Goal: Contribute content: Add original content to the website for others to see

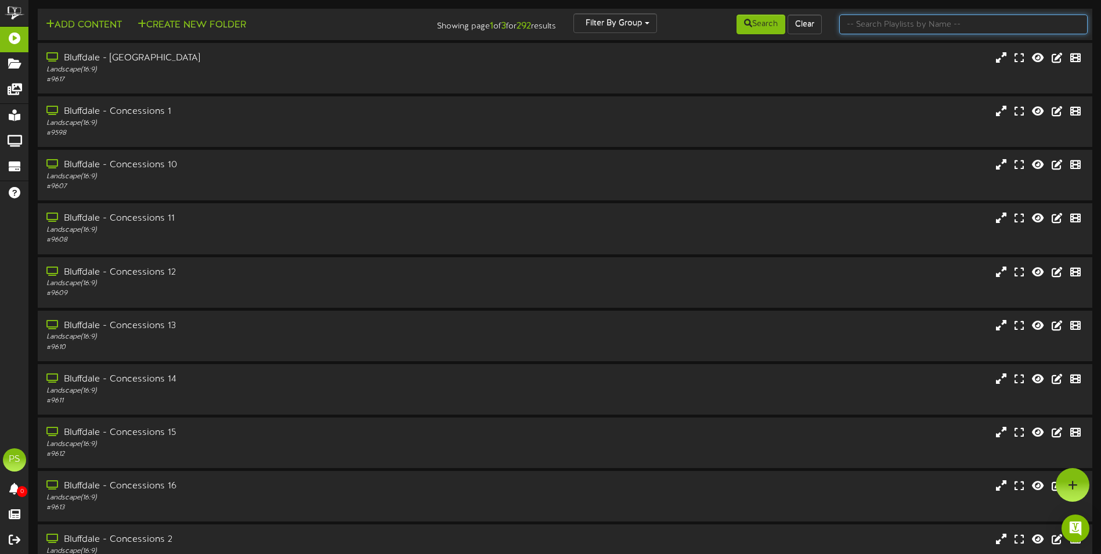
click at [957, 27] on input "text" at bounding box center [963, 25] width 248 height 20
type input "queen creek th"
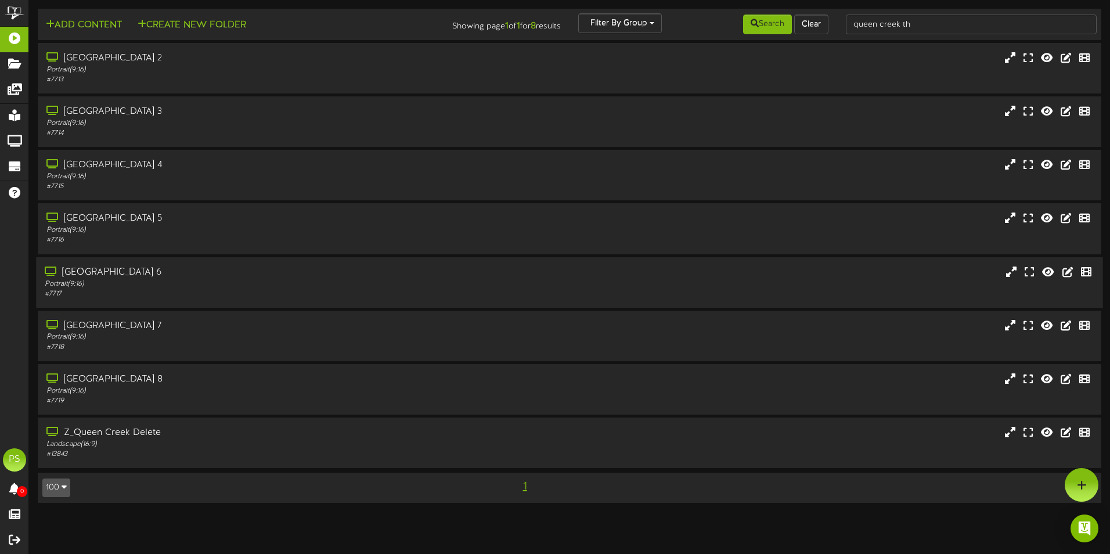
click at [250, 292] on div "# 7717" at bounding box center [258, 294] width 427 height 10
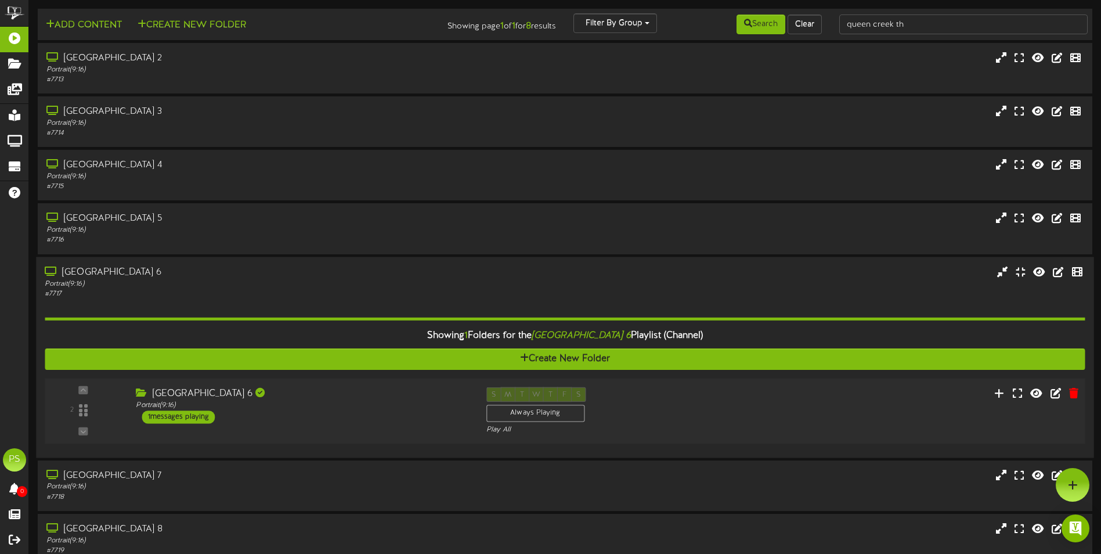
click at [282, 439] on div "2 Portrait ( )" at bounding box center [564, 411] width 1051 height 66
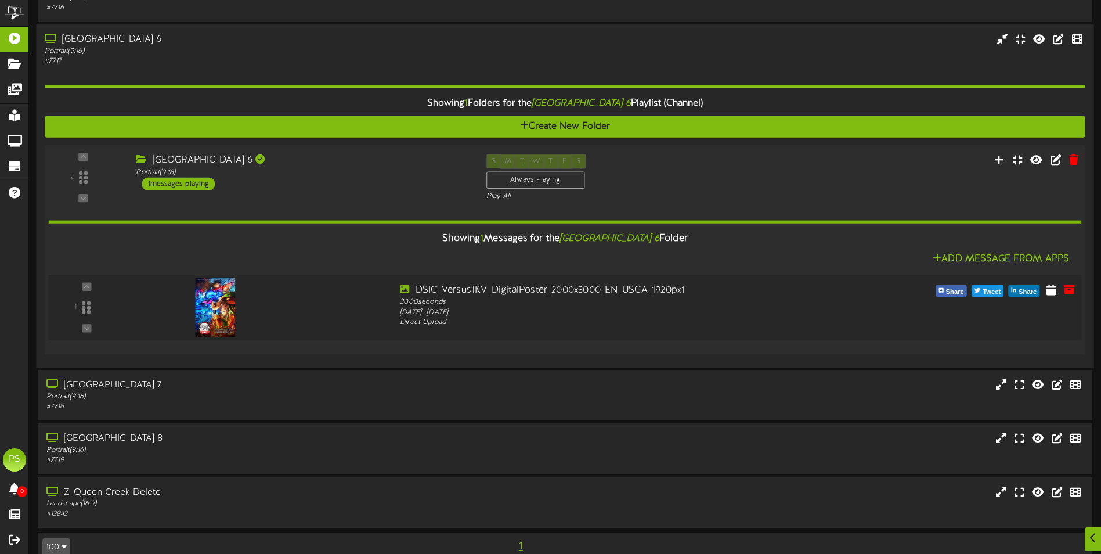
scroll to position [253, 0]
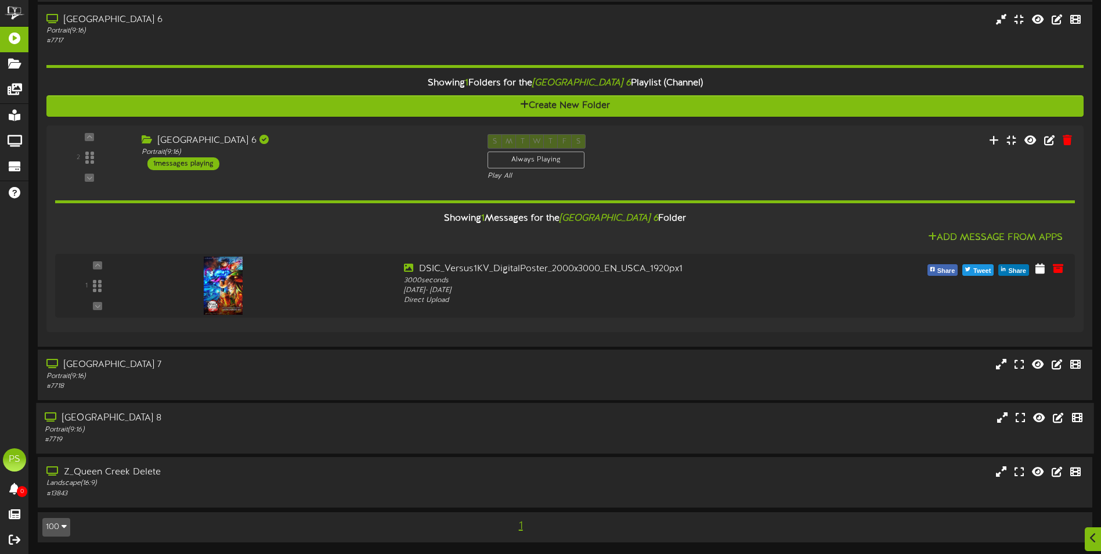
click at [239, 423] on div "[GEOGRAPHIC_DATA] 8" at bounding box center [256, 418] width 423 height 13
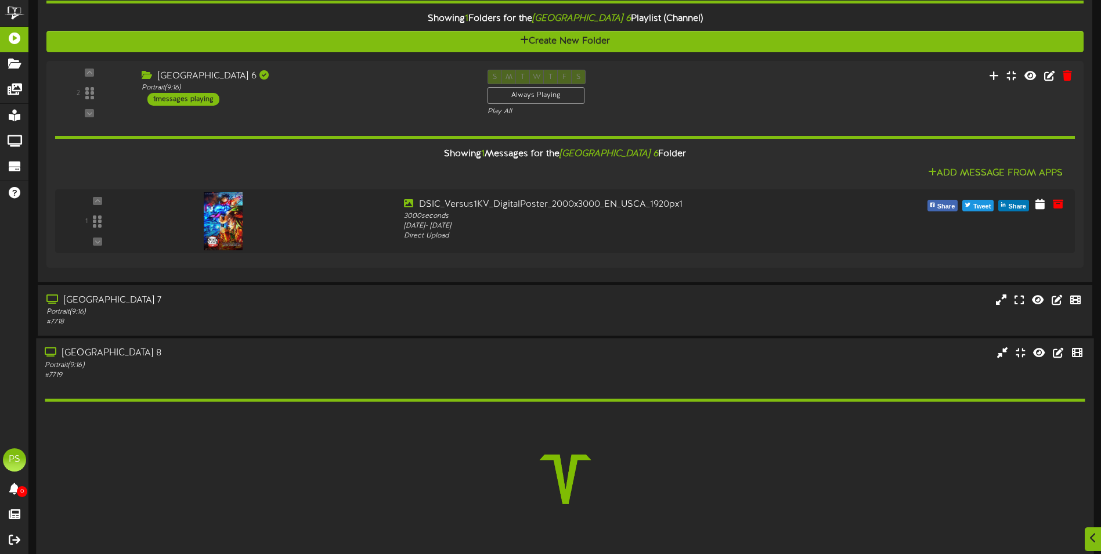
scroll to position [369, 0]
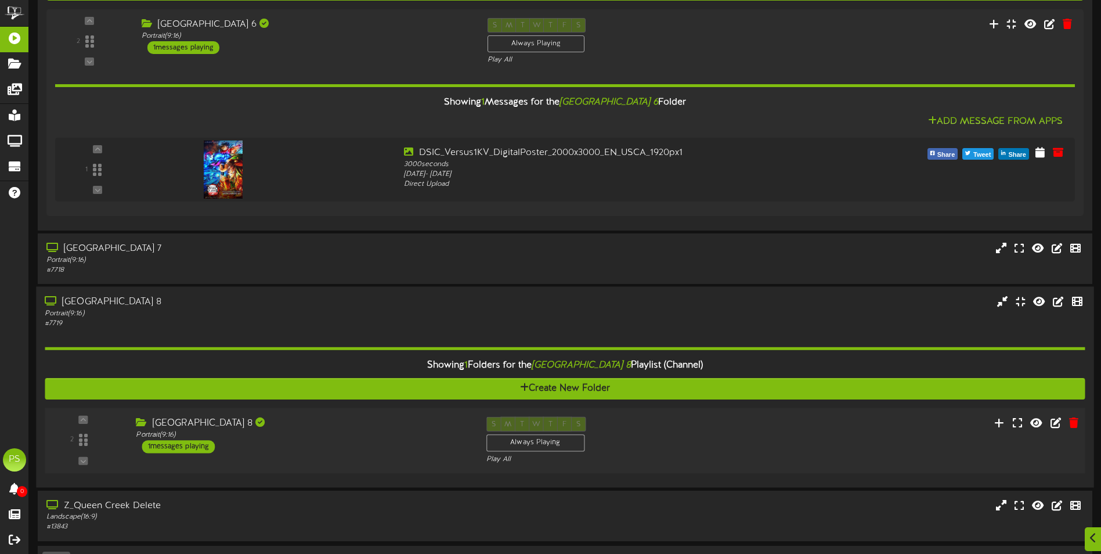
click at [286, 417] on div "[GEOGRAPHIC_DATA] 8" at bounding box center [302, 423] width 333 height 13
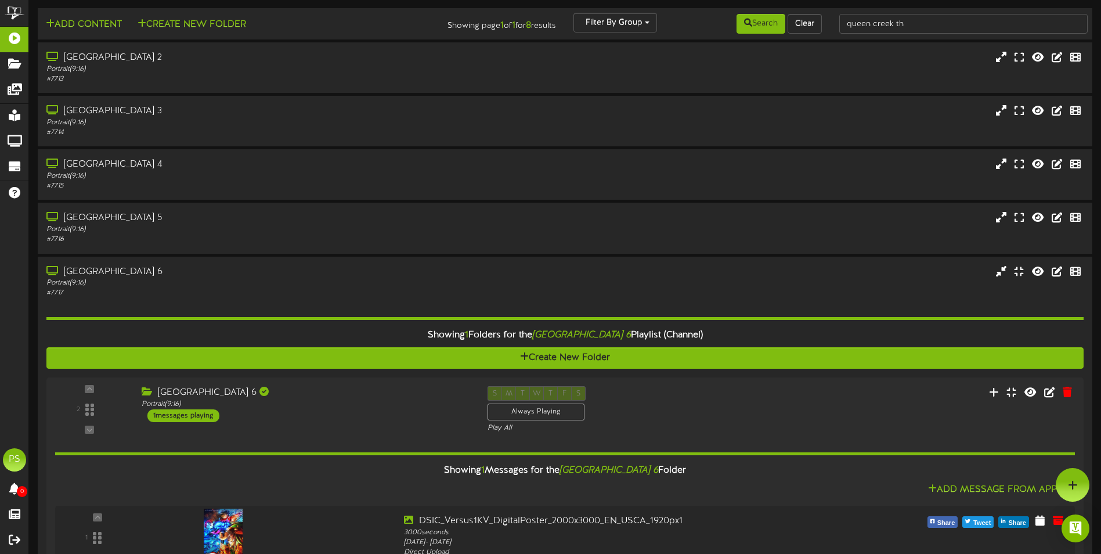
scroll to position [0, 0]
click at [190, 118] on div "Portrait ( 9:16 )" at bounding box center [256, 123] width 423 height 10
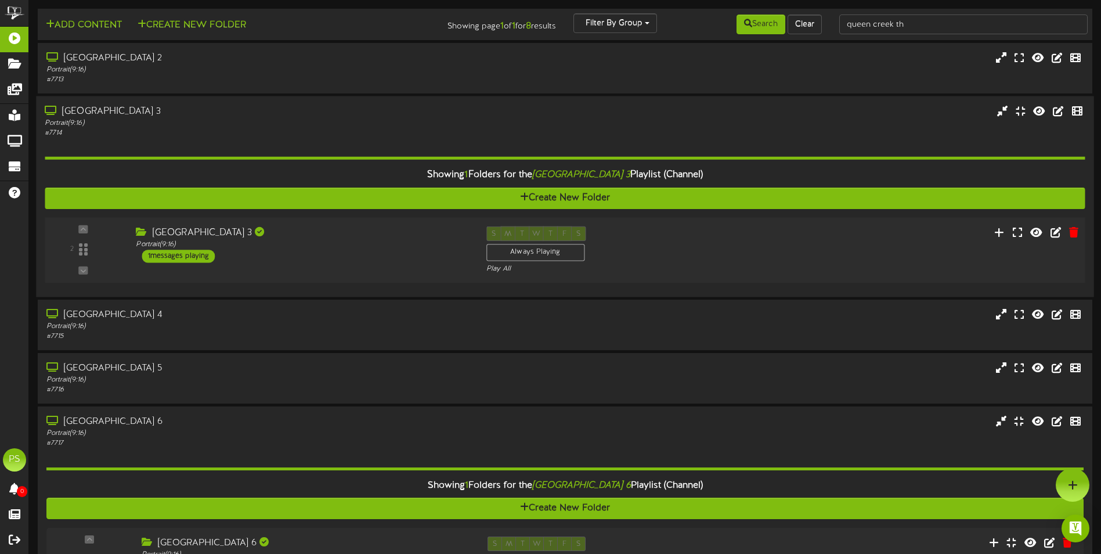
click at [217, 261] on div "[GEOGRAPHIC_DATA] 3 Portrait ( 9:16 ) 1 messages playing" at bounding box center [302, 244] width 350 height 37
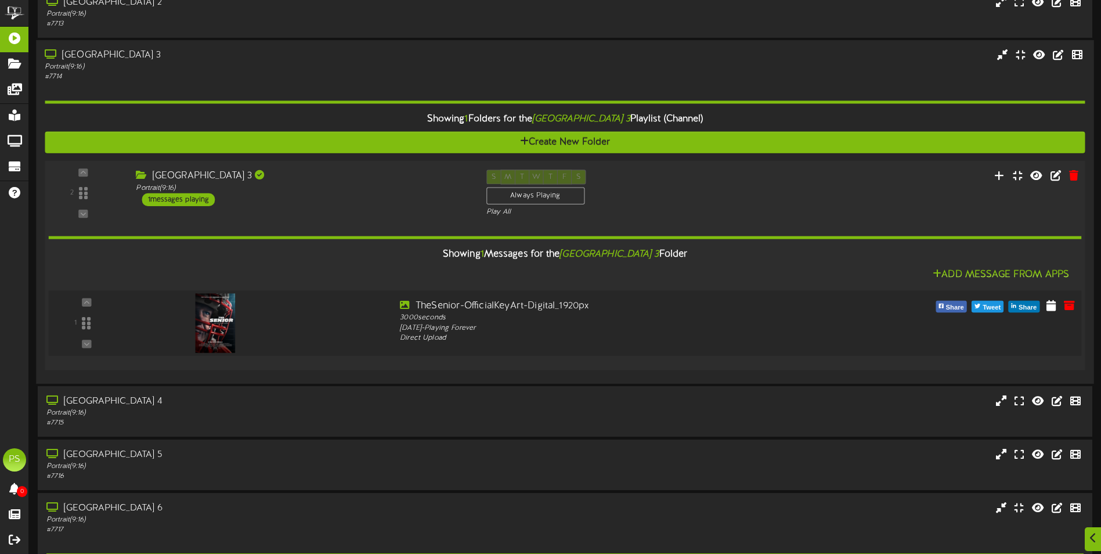
scroll to position [58, 0]
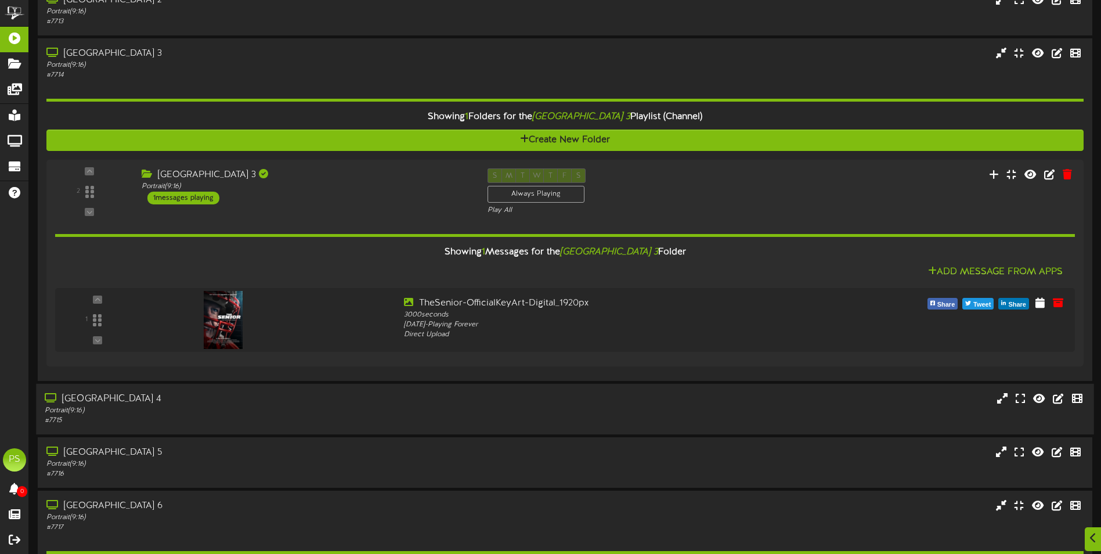
click at [189, 396] on div "[GEOGRAPHIC_DATA] 4" at bounding box center [256, 398] width 423 height 13
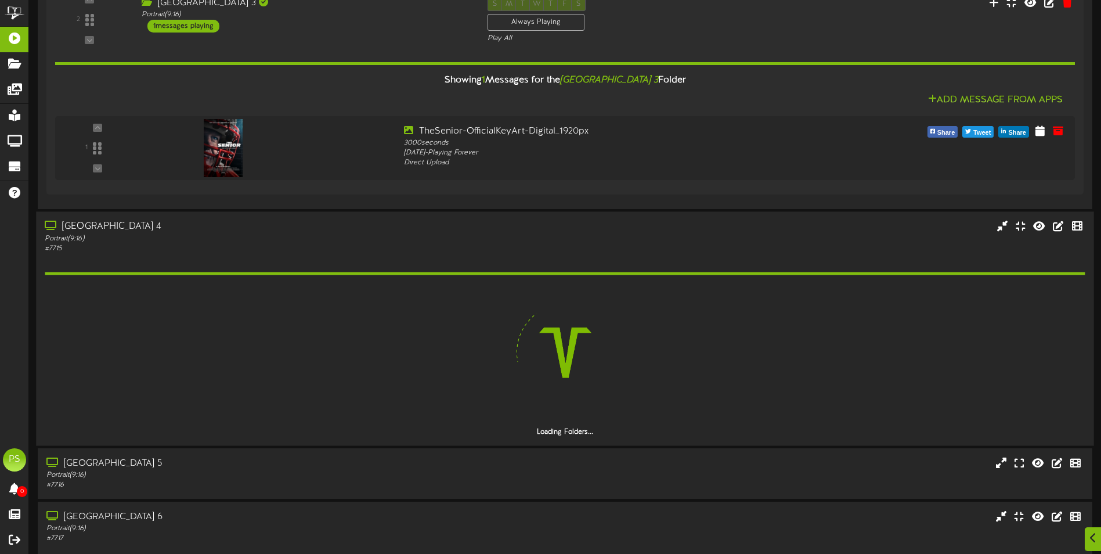
scroll to position [232, 0]
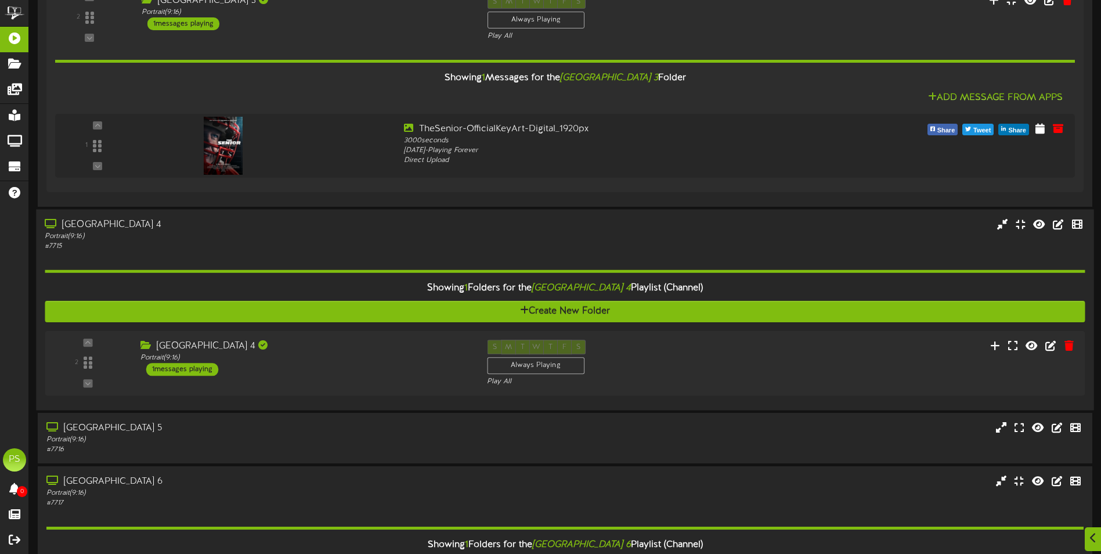
click at [229, 342] on div "[GEOGRAPHIC_DATA] 4" at bounding box center [304, 346] width 329 height 13
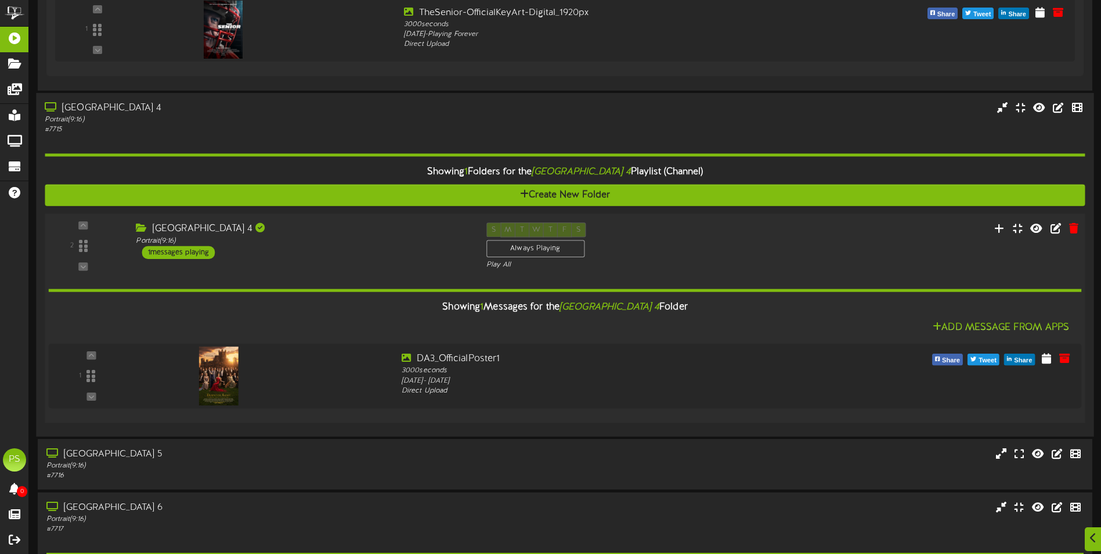
scroll to position [464, 0]
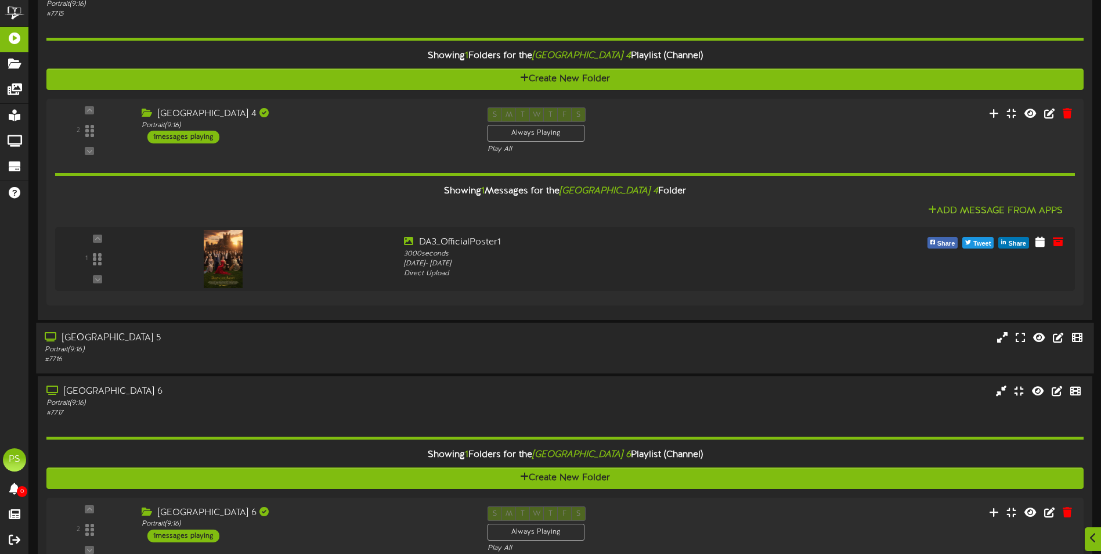
click at [195, 343] on div "[GEOGRAPHIC_DATA] 5" at bounding box center [256, 337] width 423 height 13
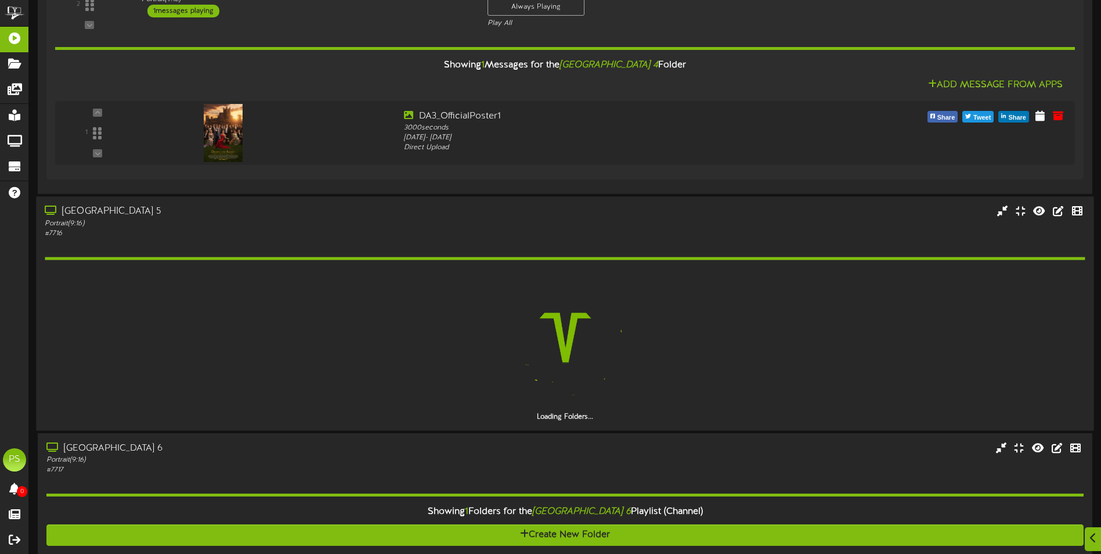
scroll to position [639, 0]
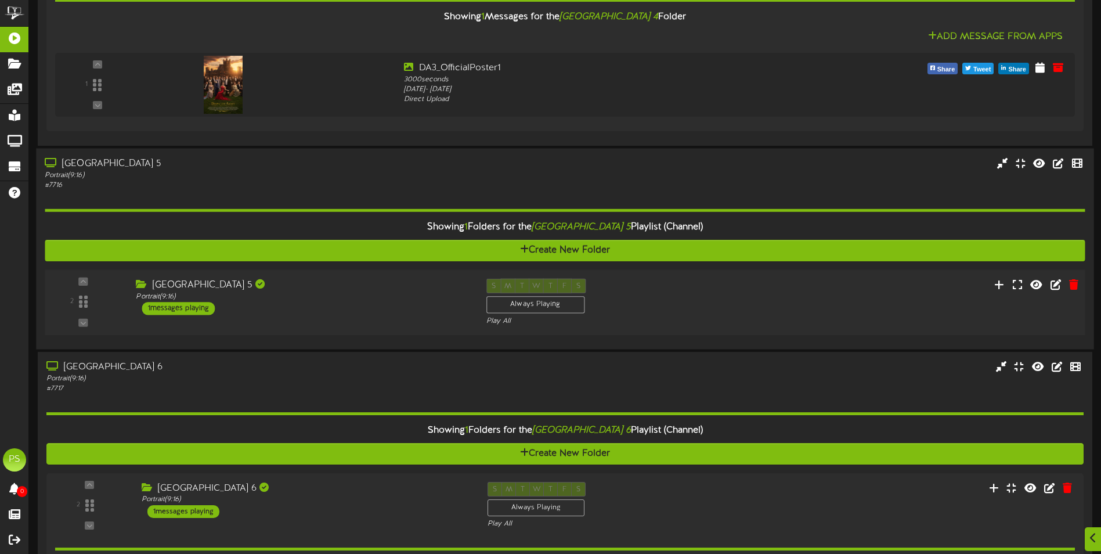
click at [232, 302] on div "[GEOGRAPHIC_DATA] 5 Portrait ( 9:16 ) 1 messages playing" at bounding box center [302, 296] width 350 height 37
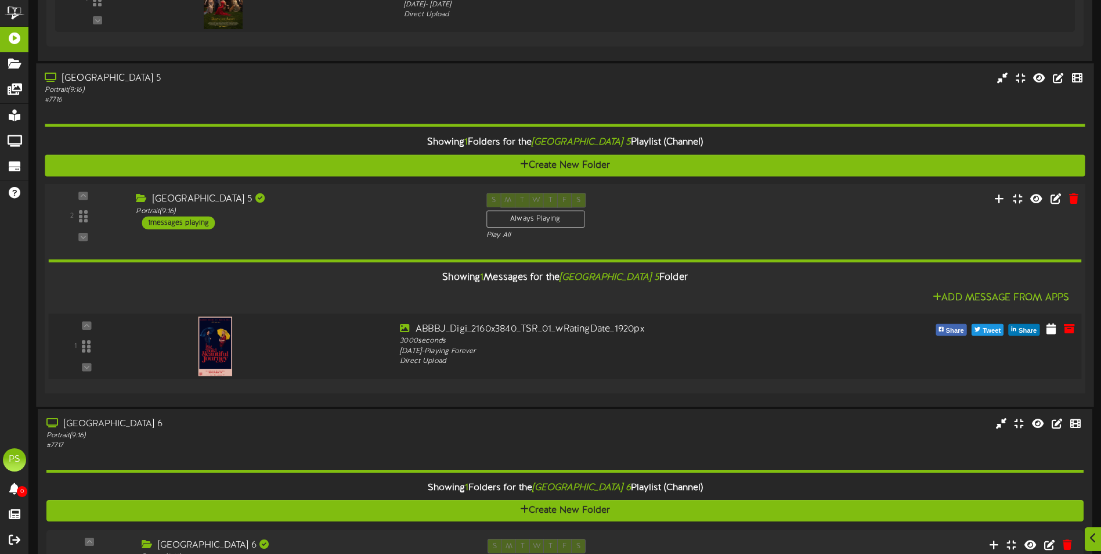
scroll to position [755, 0]
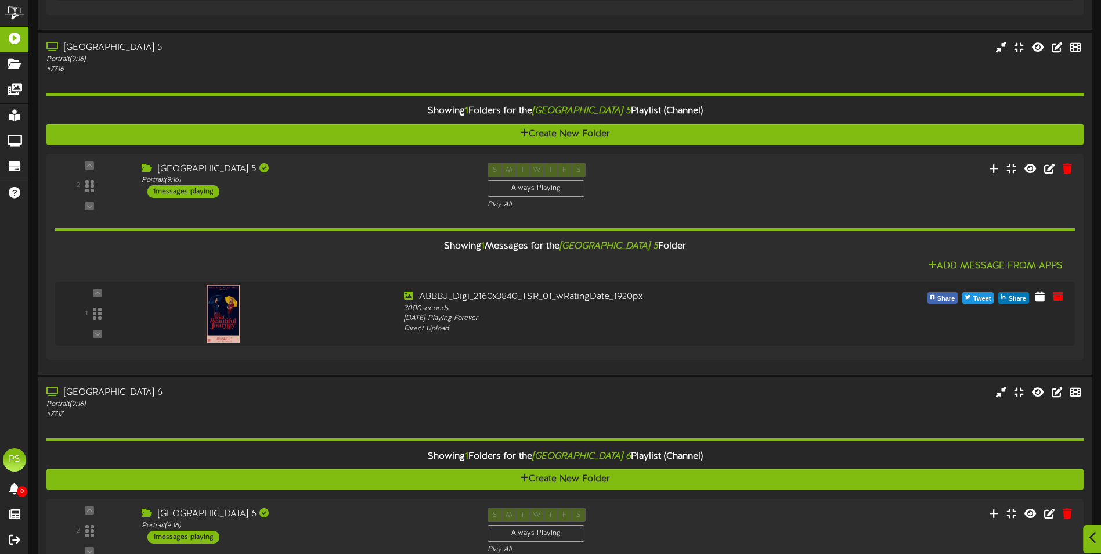
click at [1089, 530] on div at bounding box center [1093, 539] width 20 height 28
click at [1086, 487] on div at bounding box center [1073, 485] width 34 height 34
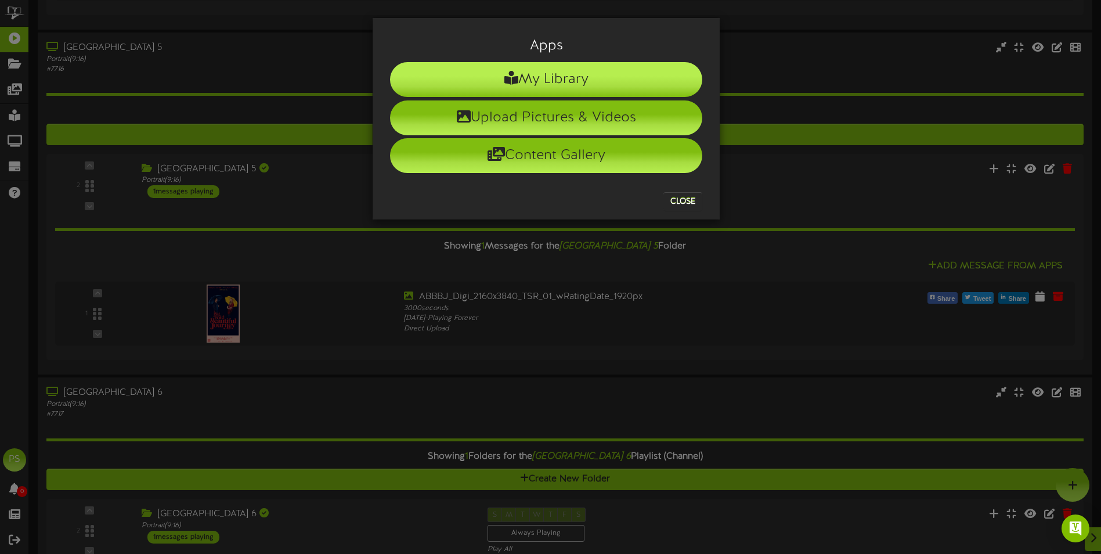
click at [552, 79] on li "My Library" at bounding box center [546, 79] width 312 height 35
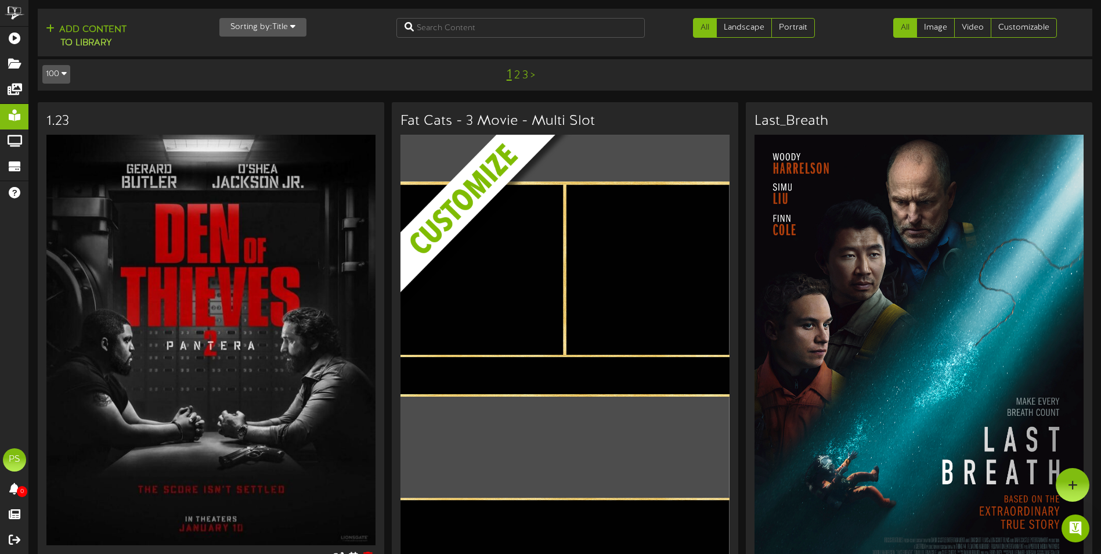
click at [294, 29] on icon "button" at bounding box center [292, 26] width 5 height 8
click at [284, 47] on div "Newest" at bounding box center [266, 49] width 92 height 17
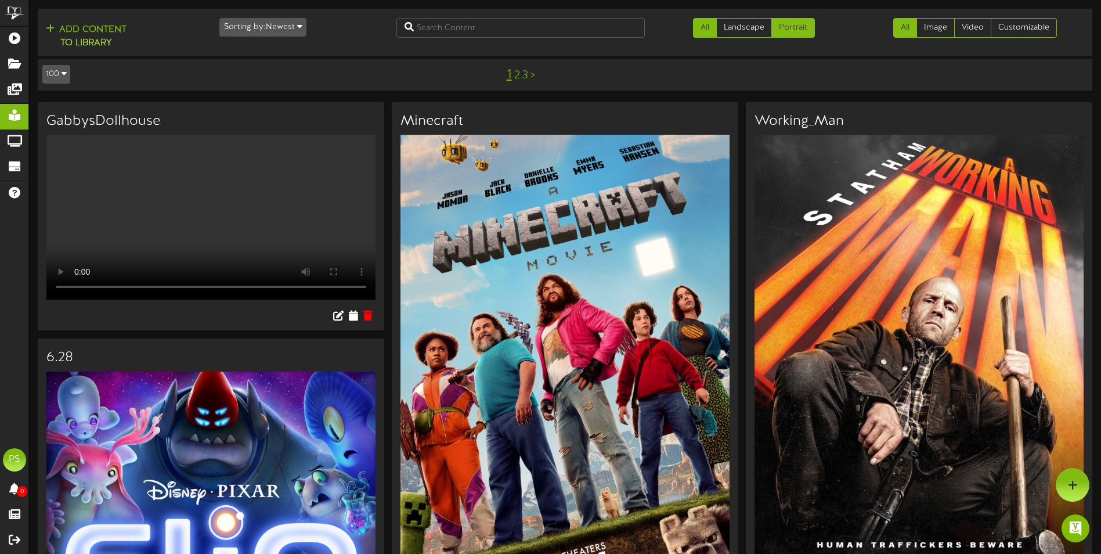
click at [808, 31] on link "Portrait" at bounding box center [794, 28] width 44 height 20
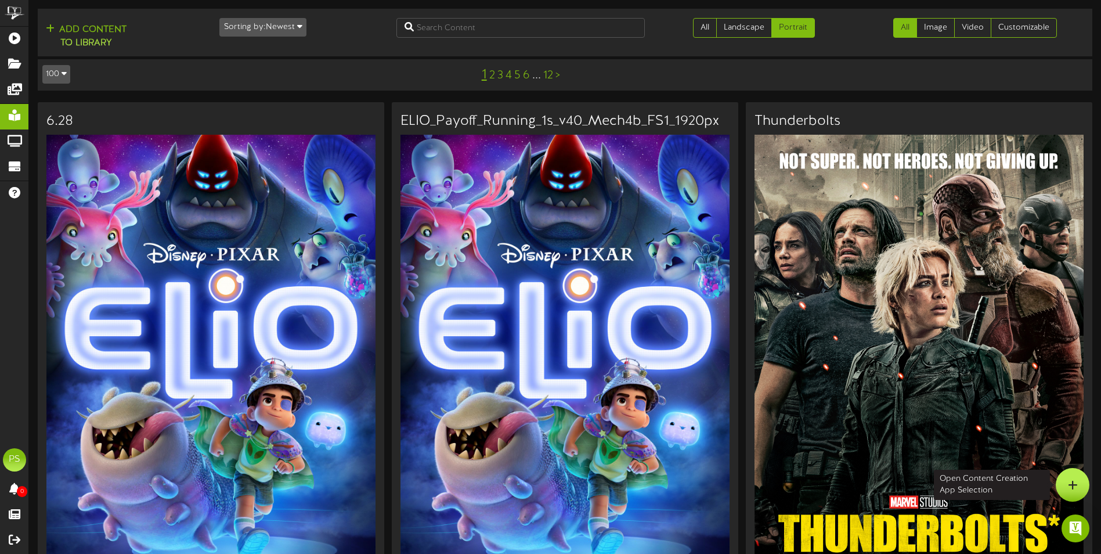
click at [1078, 484] on div at bounding box center [1073, 485] width 34 height 34
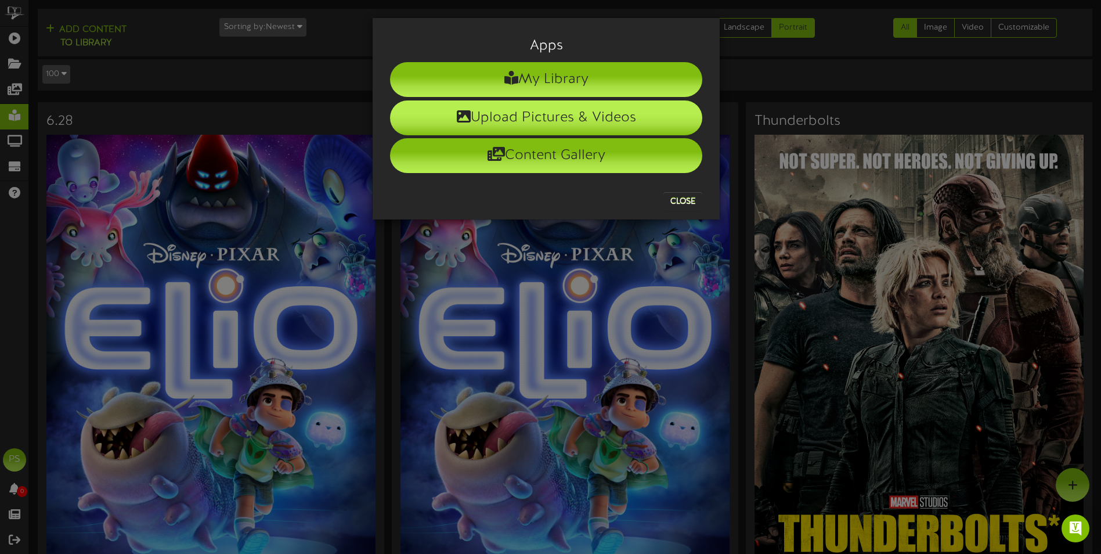
click at [561, 110] on li "Upload Pictures & Videos" at bounding box center [546, 117] width 312 height 35
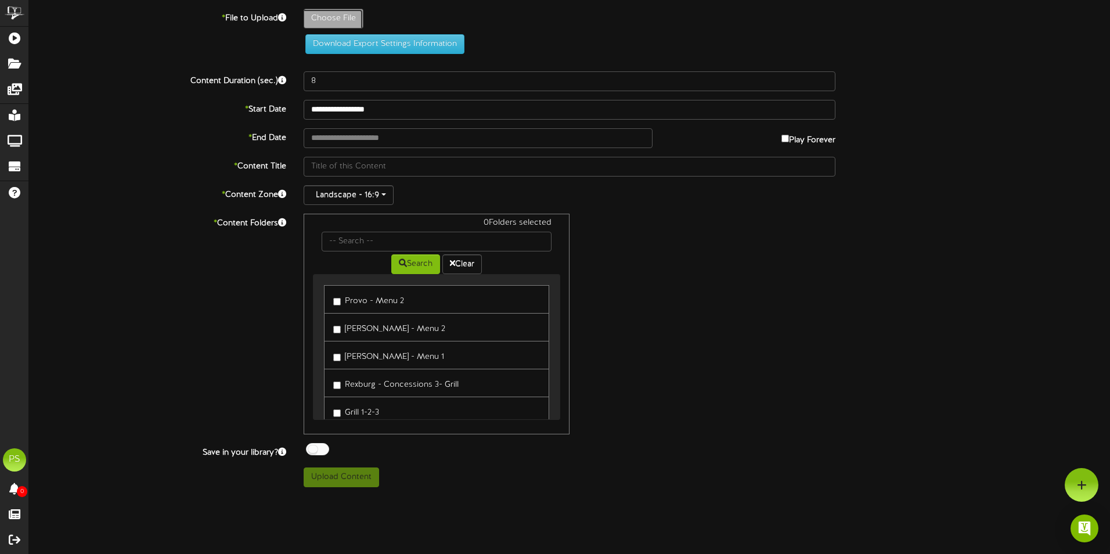
type input "**********"
type input "CJRLR_VERT_MAIN_2764x4096_DOM_rgb_1920px"
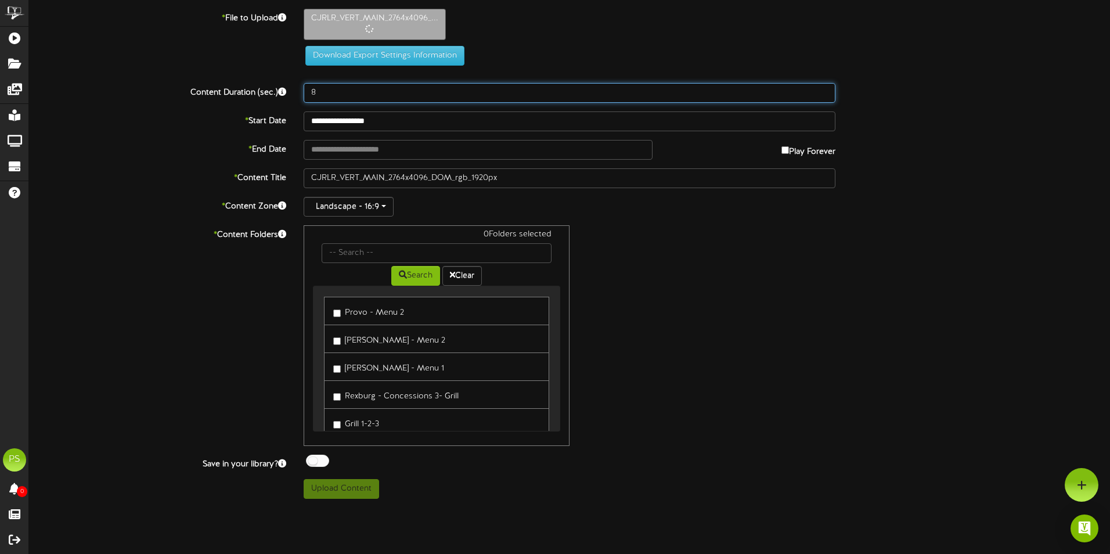
click at [382, 100] on input "8" at bounding box center [570, 93] width 532 height 20
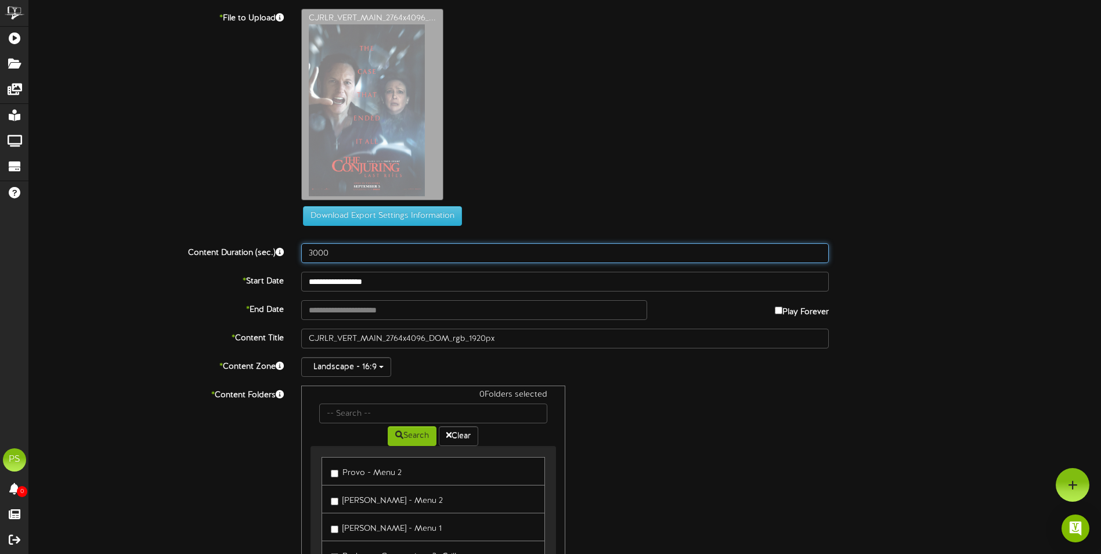
type input "3000"
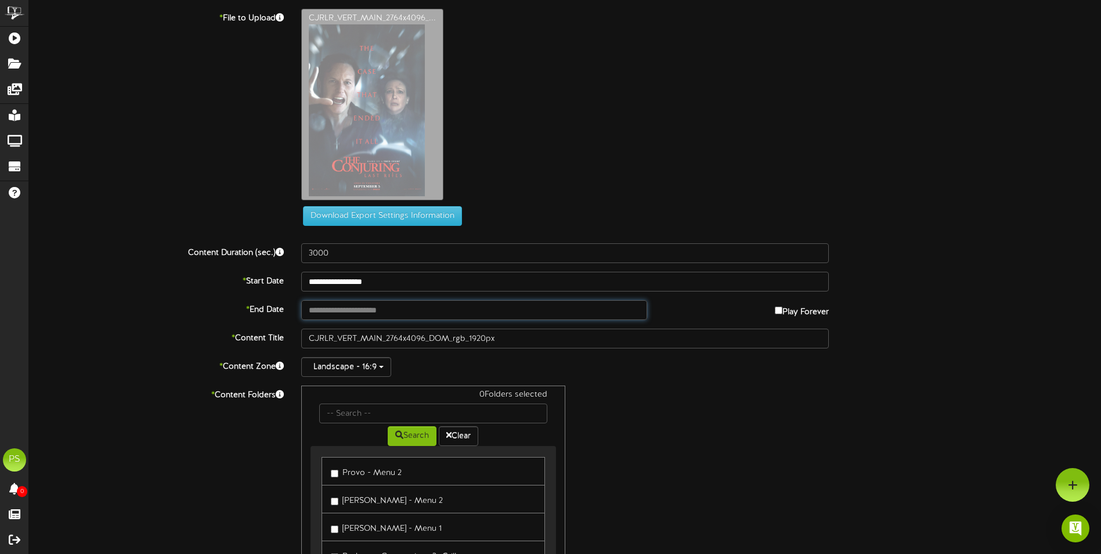
click at [367, 312] on input "text" at bounding box center [474, 310] width 346 height 20
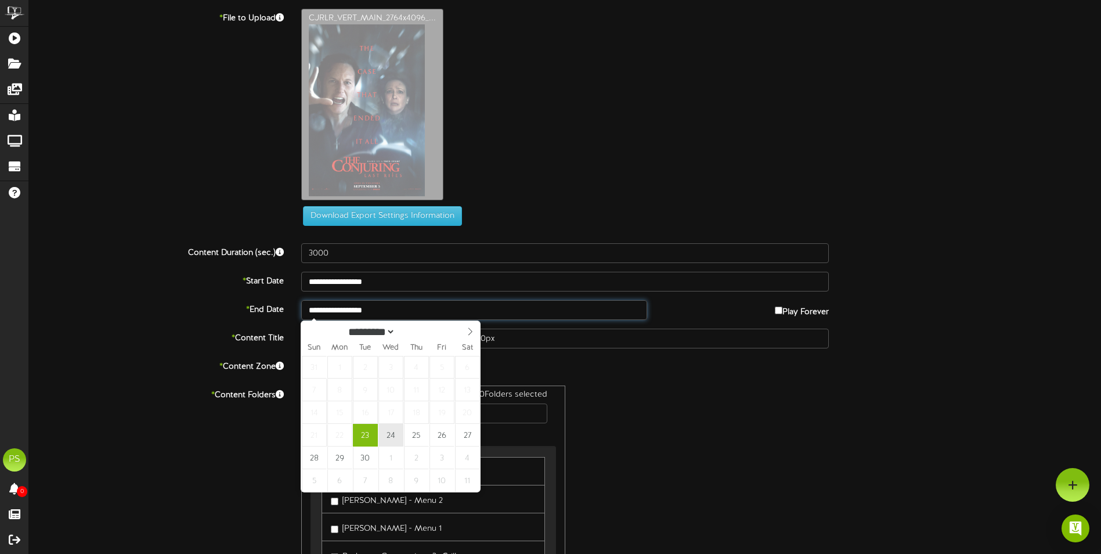
type input "**********"
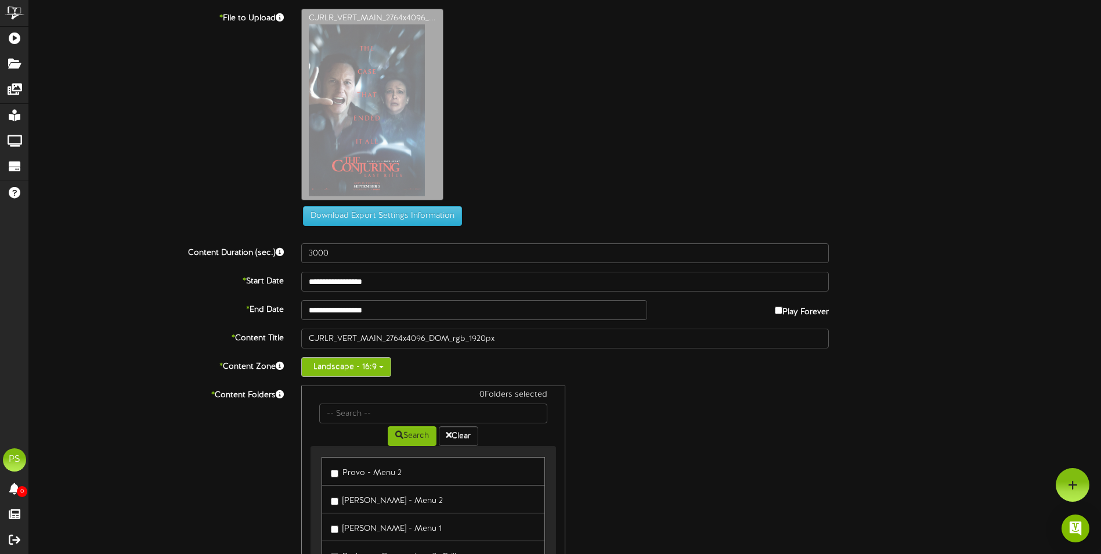
click at [370, 370] on button "Landscape - 16:9" at bounding box center [346, 367] width 90 height 20
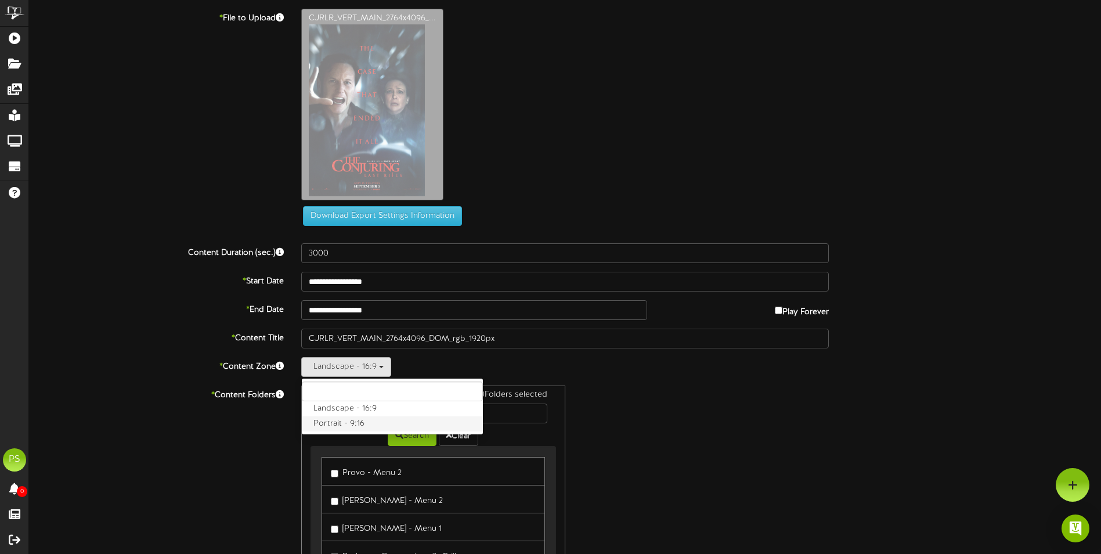
click at [359, 422] on label "Portrait - 9:16" at bounding box center [392, 423] width 181 height 15
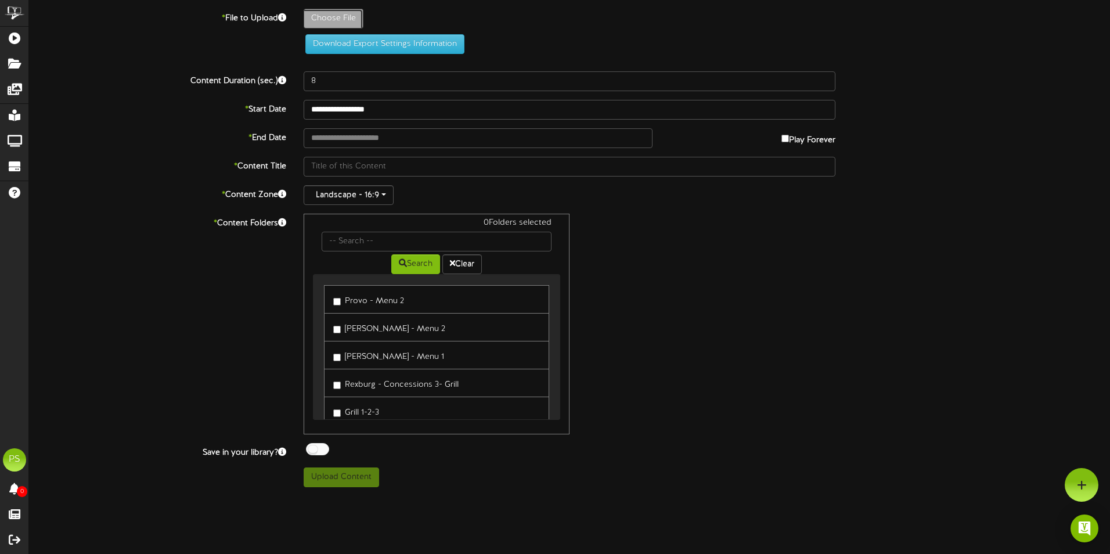
type input "**********"
type input "demonslayer"
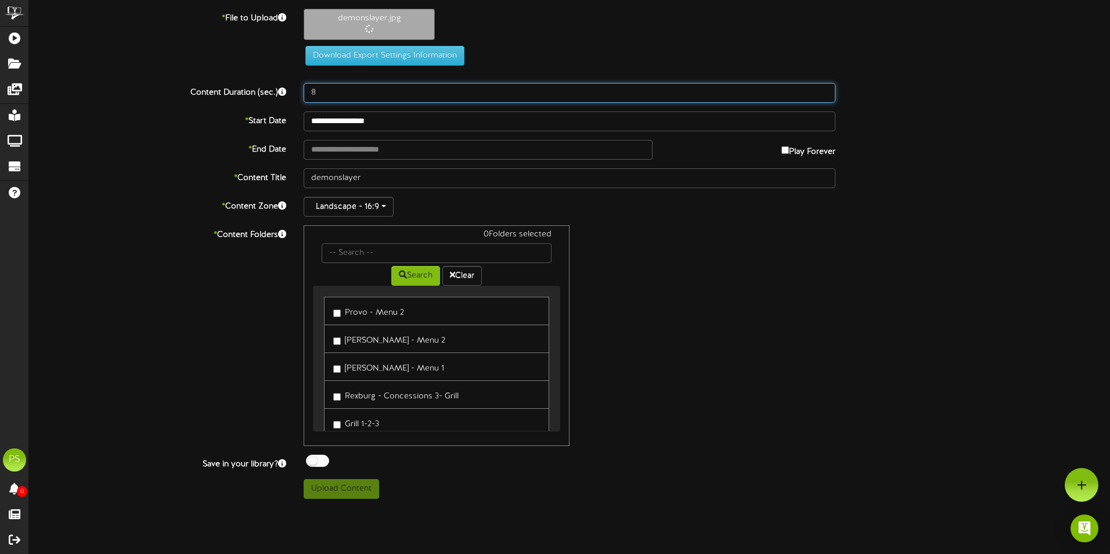
click at [341, 95] on input "8" at bounding box center [570, 93] width 532 height 20
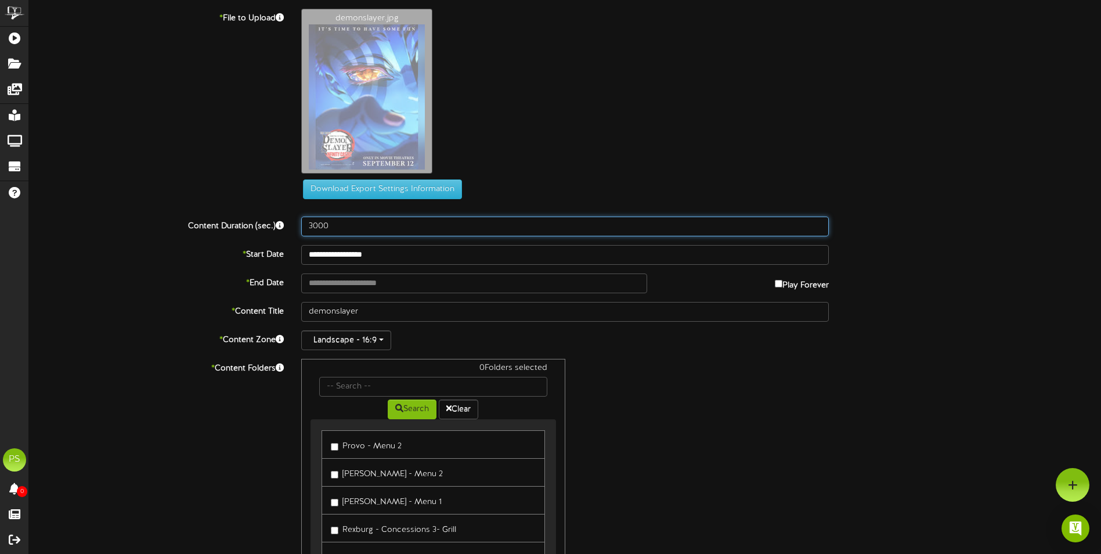
type input "3000"
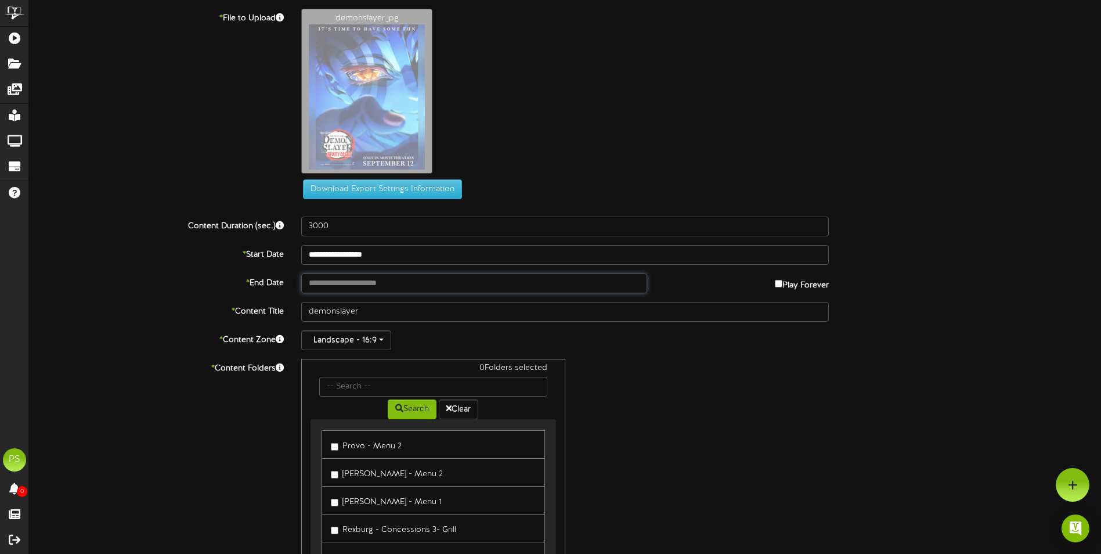
click at [374, 276] on input "text" at bounding box center [474, 283] width 346 height 20
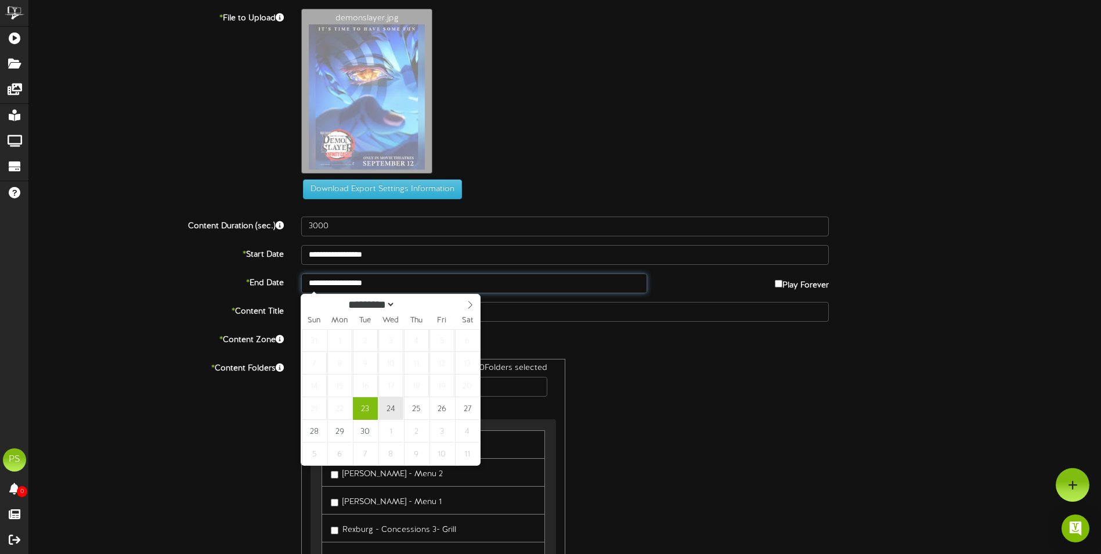
type input "**********"
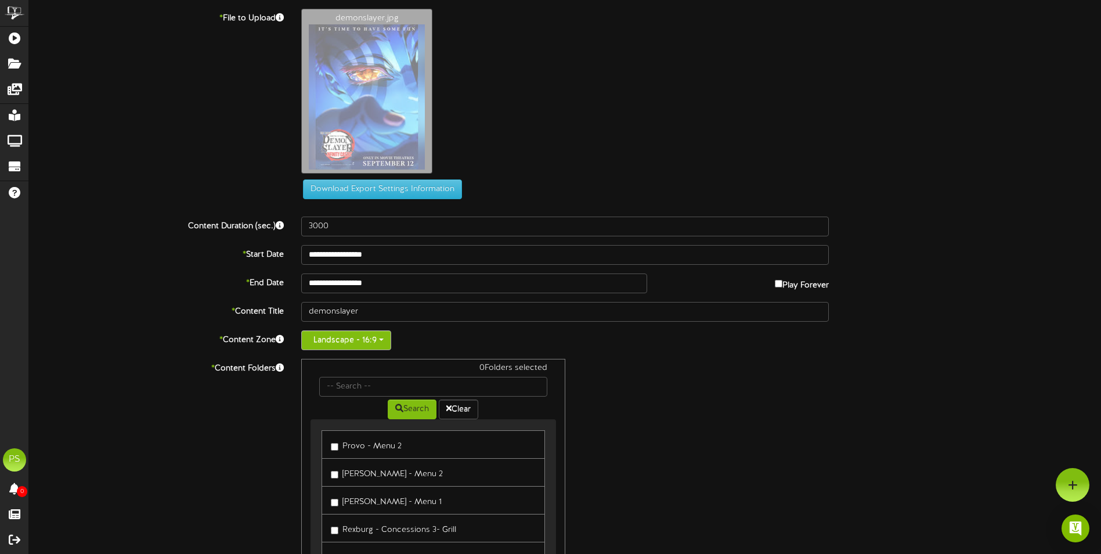
click at [383, 341] on span "button" at bounding box center [381, 339] width 5 height 2
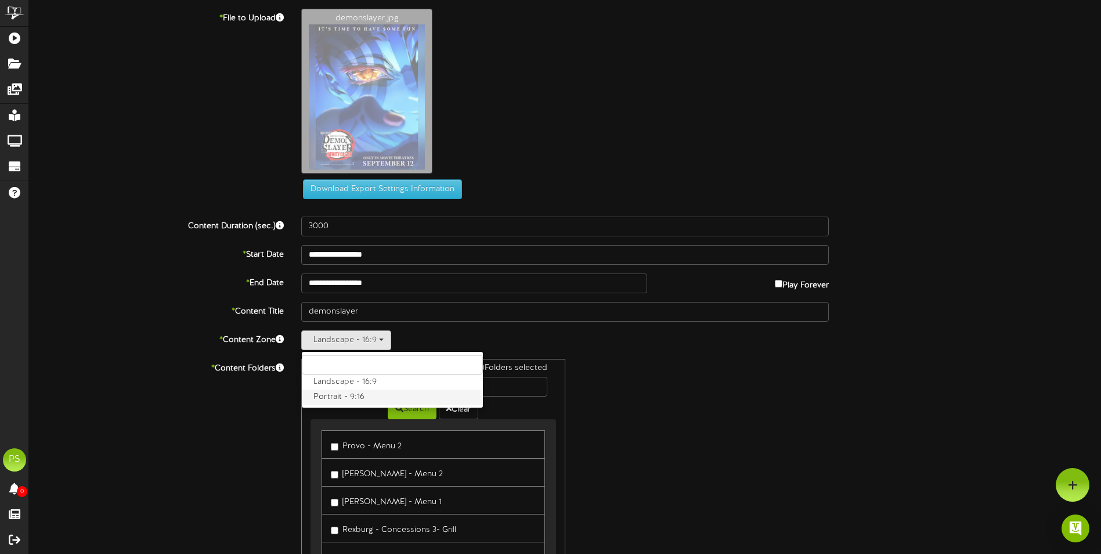
click at [372, 399] on label "Portrait - 9:16" at bounding box center [392, 397] width 181 height 15
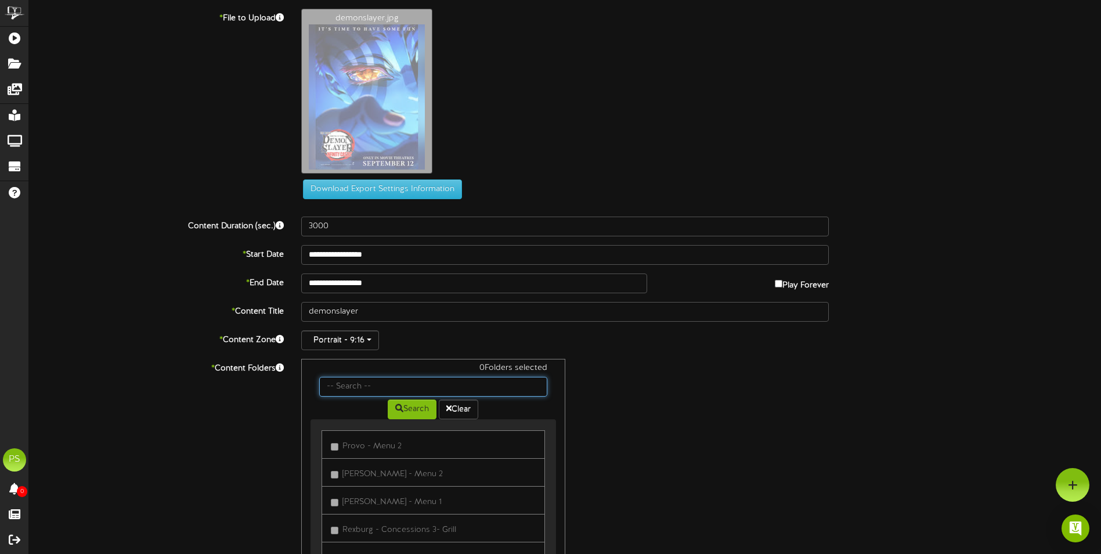
click at [372, 390] on input "text" at bounding box center [433, 387] width 228 height 20
type input "queen creek th"
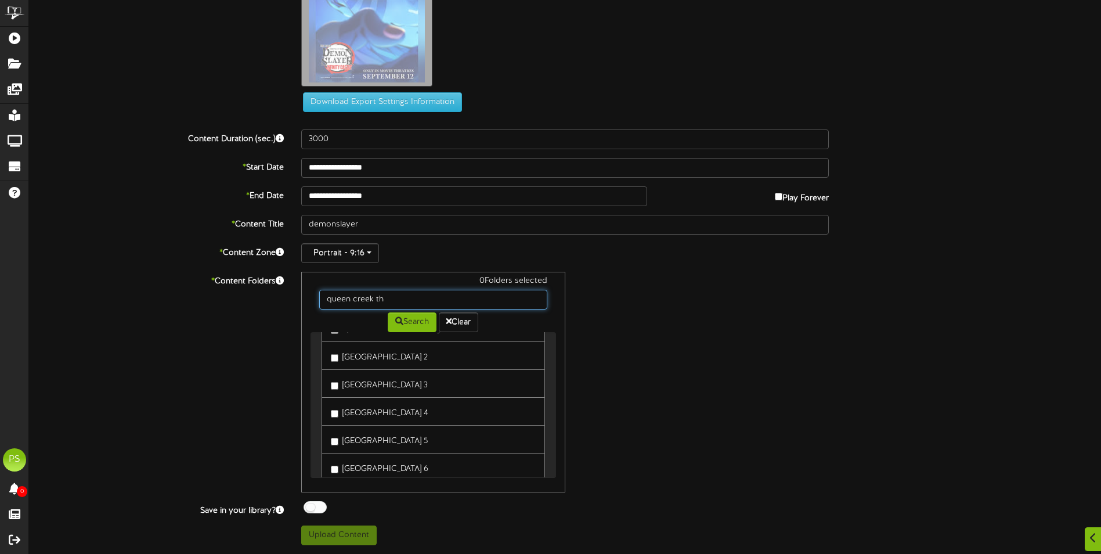
scroll to position [58, 0]
click at [377, 415] on label "[GEOGRAPHIC_DATA] 5" at bounding box center [379, 411] width 97 height 16
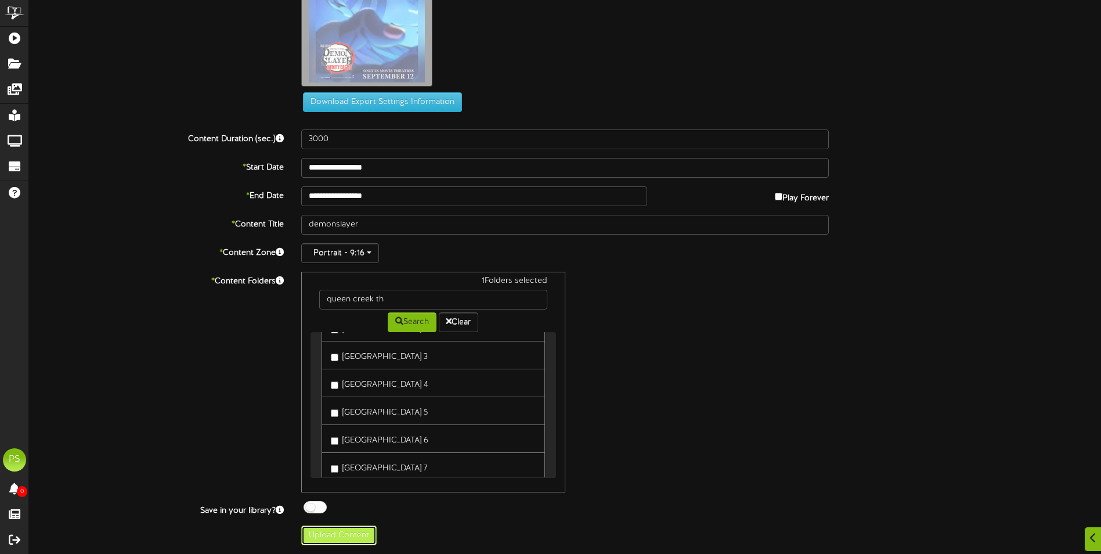
click at [347, 535] on button "Upload Content" at bounding box center [338, 535] width 75 height 20
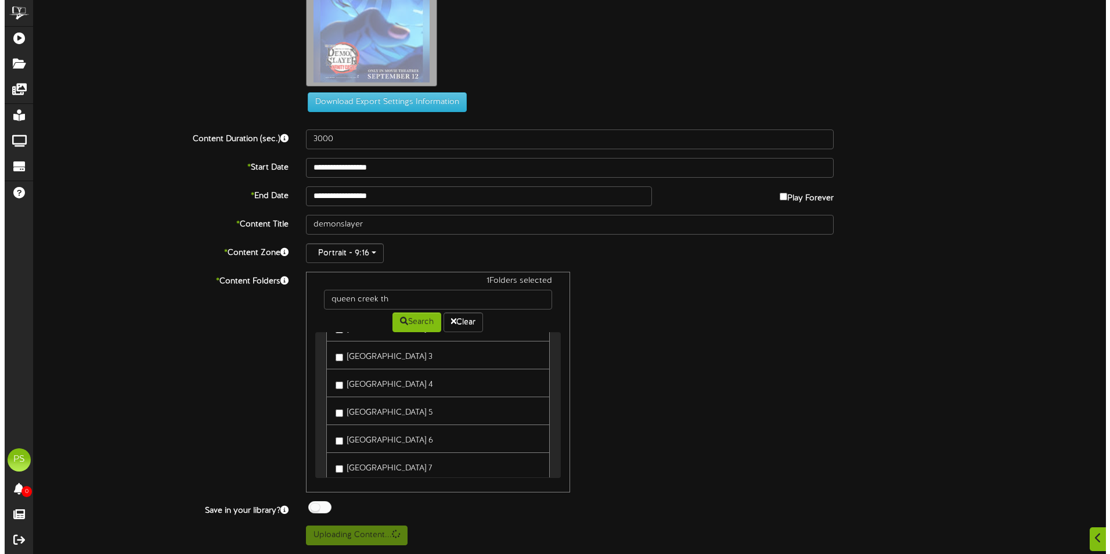
scroll to position [0, 0]
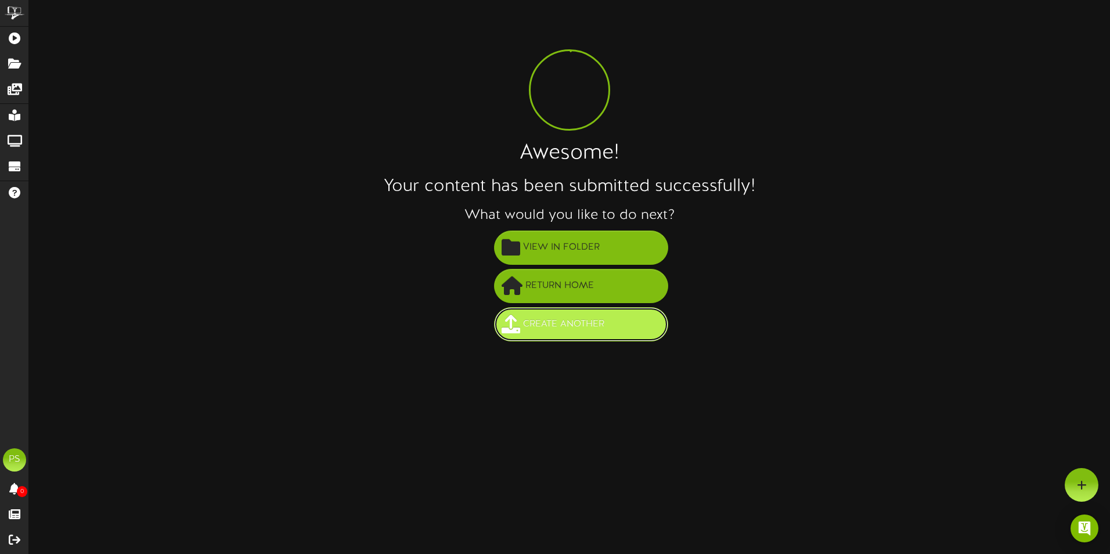
click at [648, 334] on button "Create Another" at bounding box center [581, 324] width 174 height 34
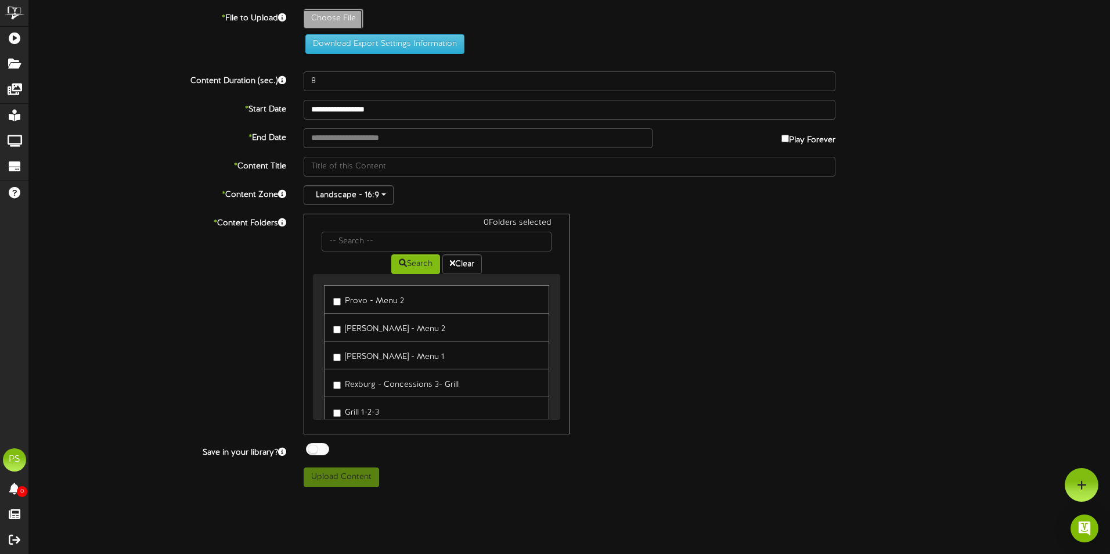
type input "**********"
type input "The_Senior_film_poster"
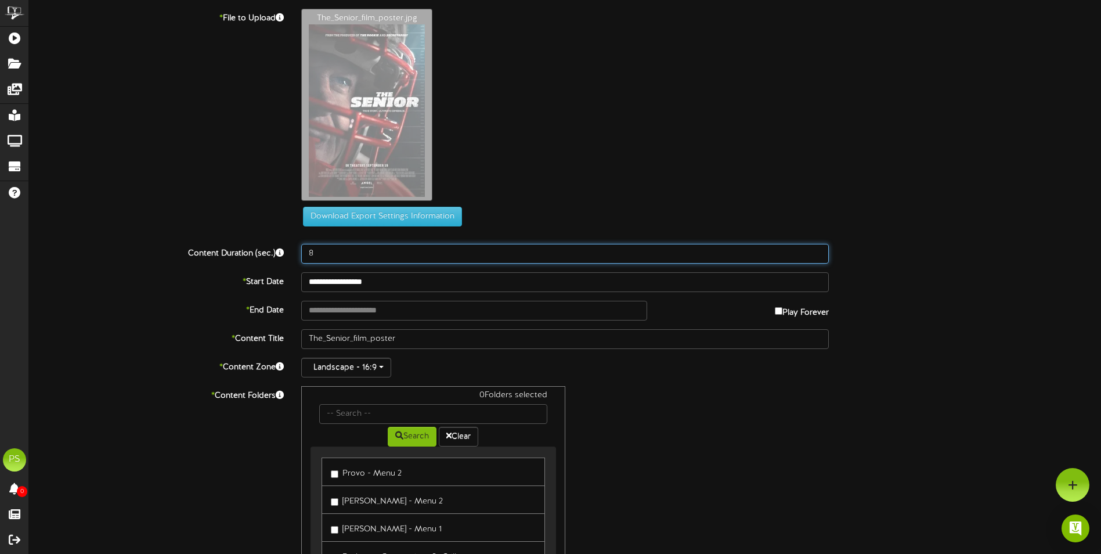
click at [495, 254] on input "8" at bounding box center [565, 254] width 528 height 20
type input "3000"
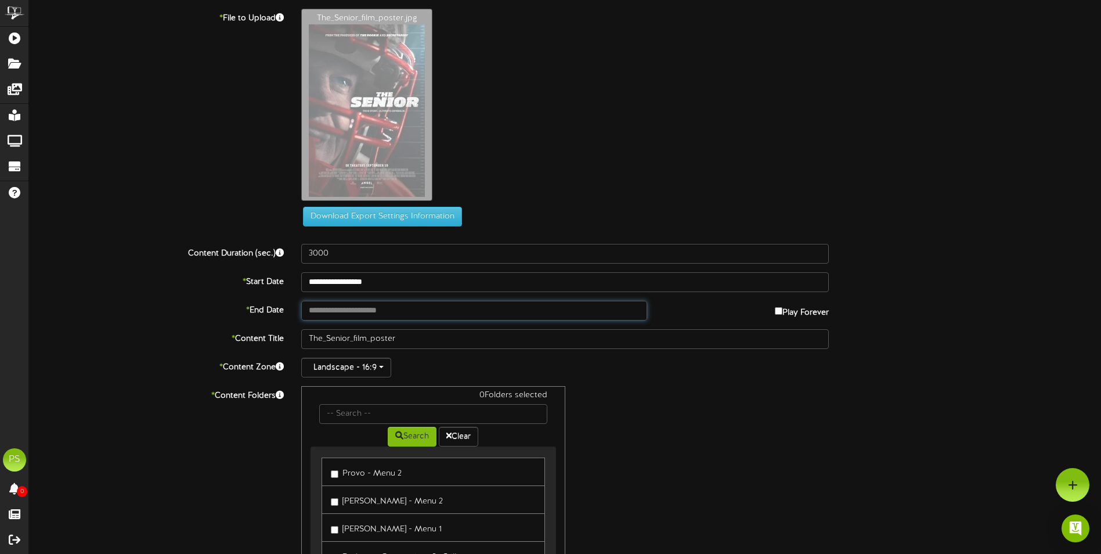
click at [459, 311] on input "text" at bounding box center [474, 311] width 346 height 20
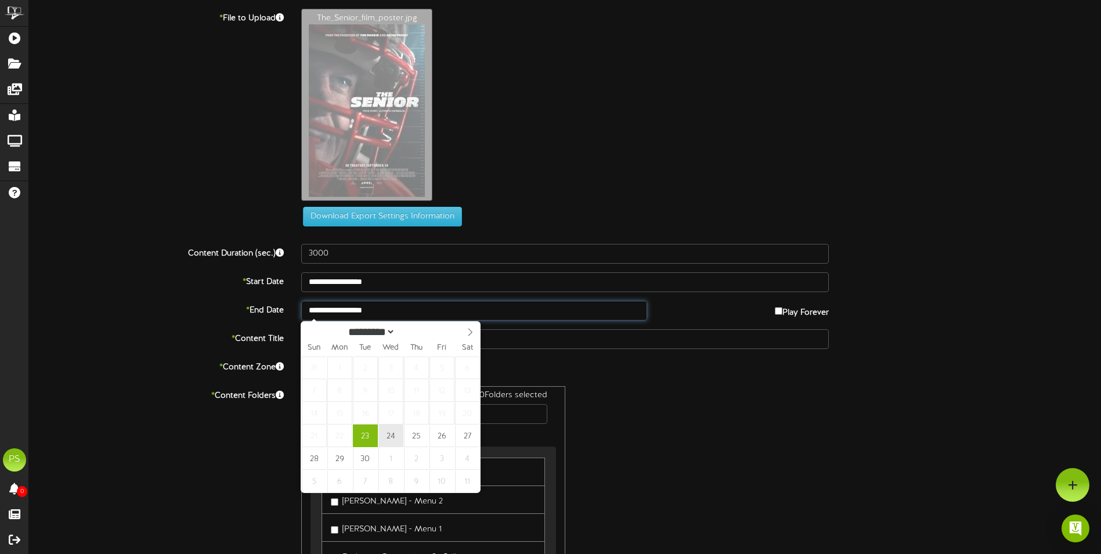
type input "**********"
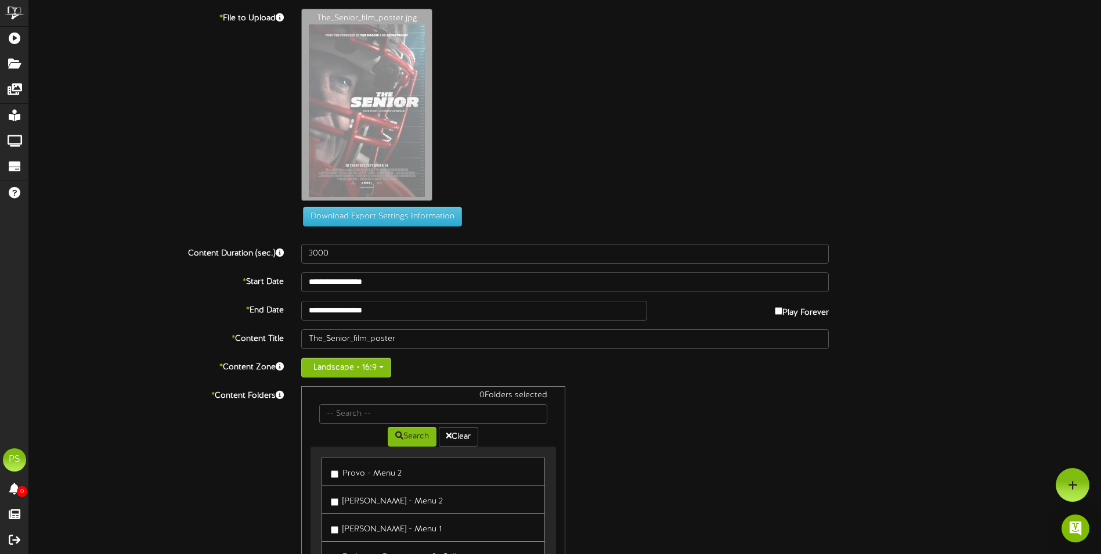
click at [377, 373] on button "Landscape - 16:9" at bounding box center [346, 368] width 90 height 20
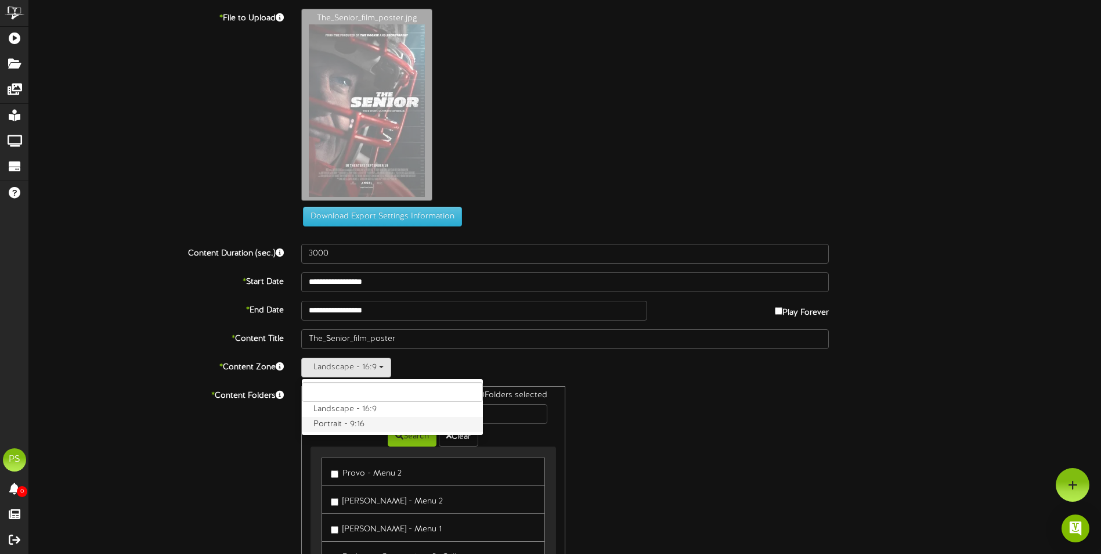
click at [356, 428] on label "Portrait - 9:16" at bounding box center [392, 424] width 181 height 15
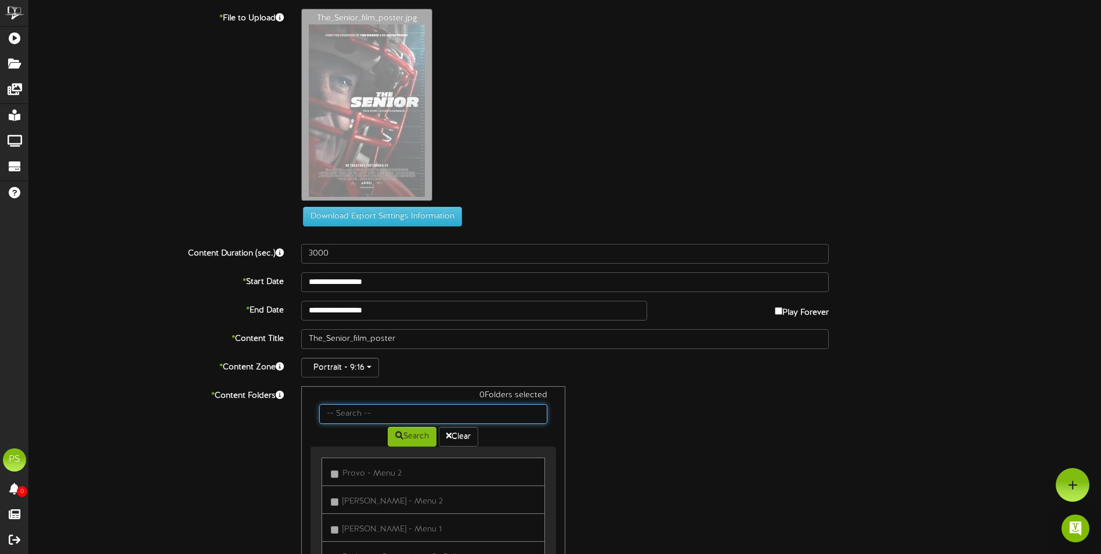
click at [360, 416] on input "text" at bounding box center [433, 414] width 228 height 20
type input "queen creek th"
click at [395, 431] on button "Search" at bounding box center [412, 437] width 49 height 20
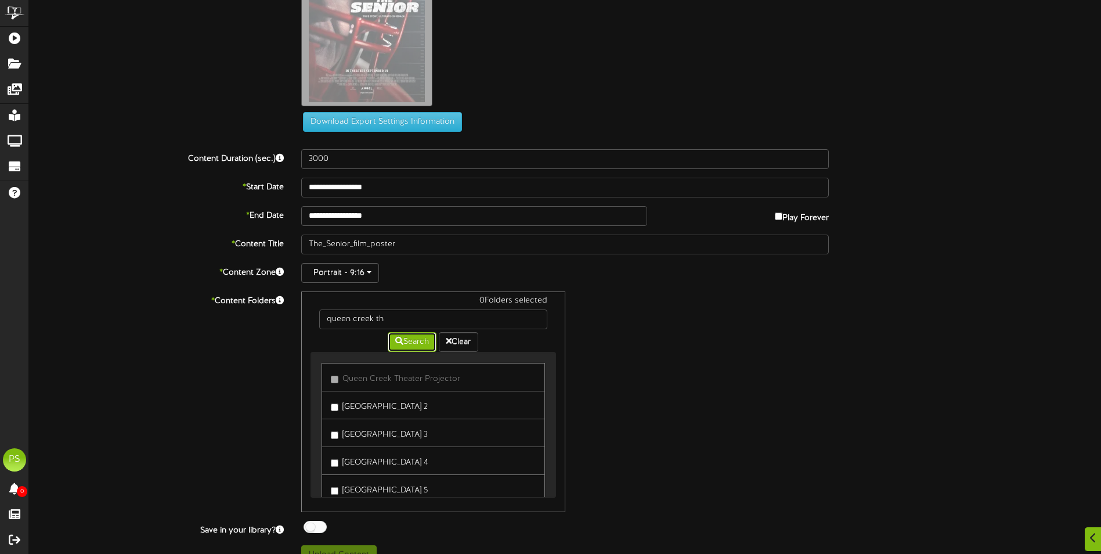
scroll to position [114, 0]
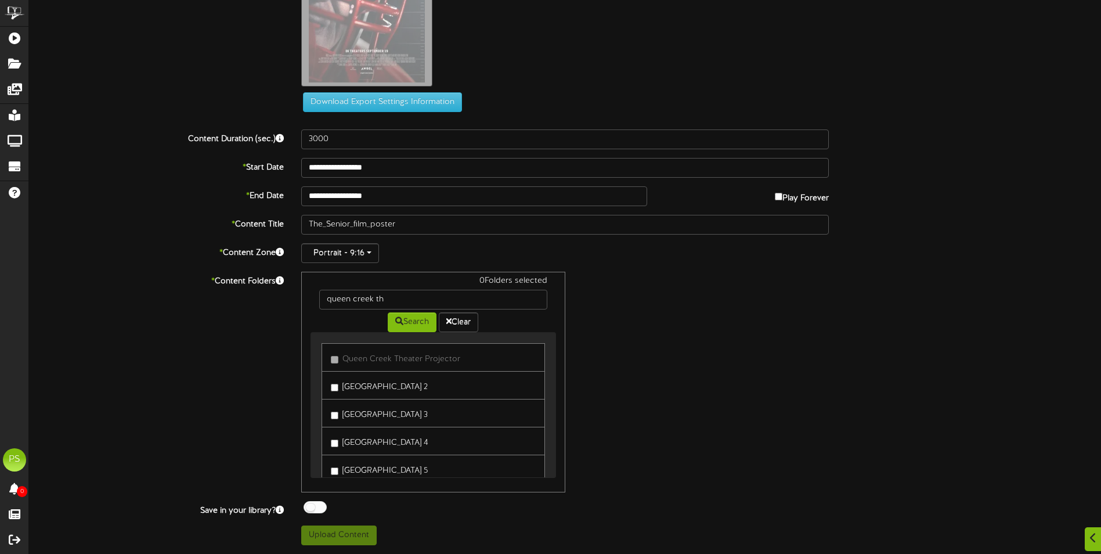
click at [415, 441] on label "[GEOGRAPHIC_DATA] 4" at bounding box center [380, 441] width 98 height 16
click at [351, 531] on button "Upload Content" at bounding box center [338, 535] width 75 height 20
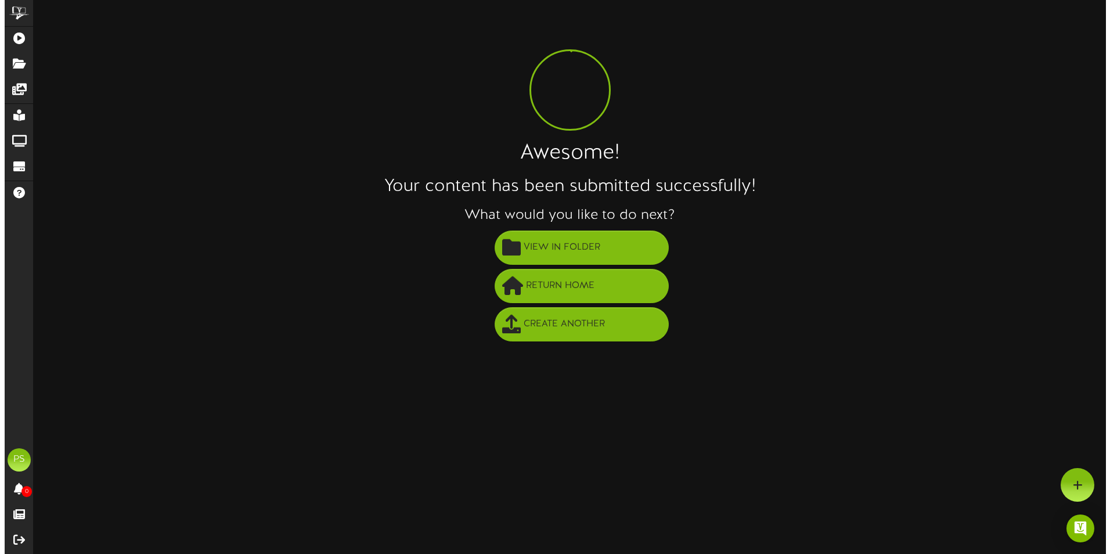
scroll to position [0, 0]
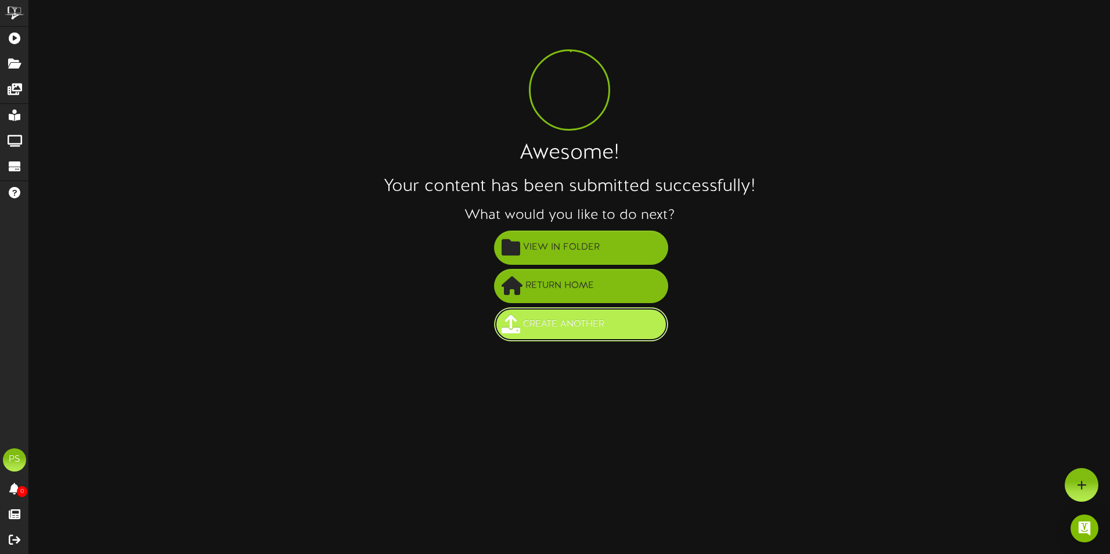
click at [593, 319] on span "Create Another" at bounding box center [563, 324] width 87 height 19
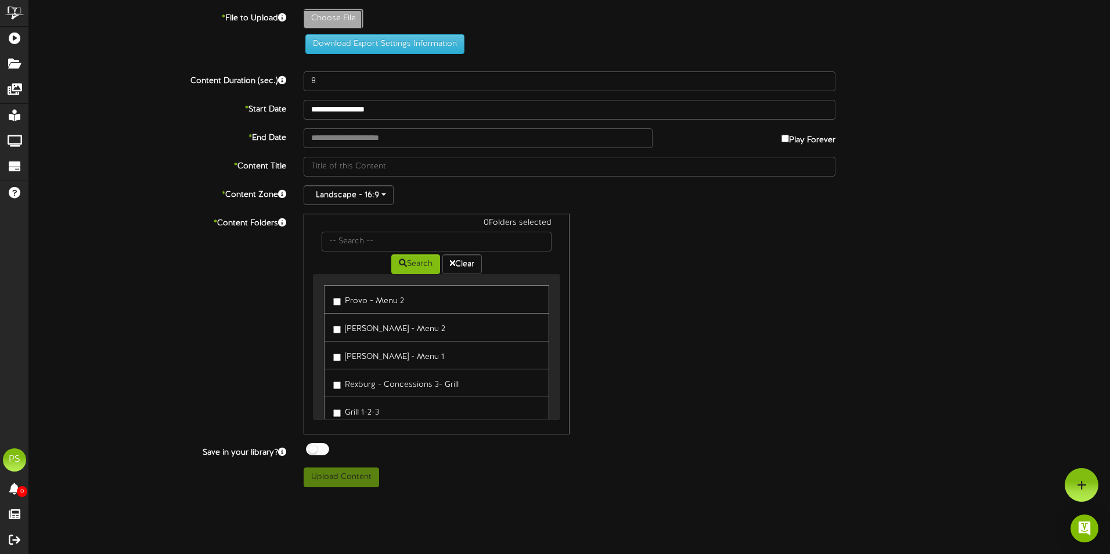
type input "**********"
type input "downtown"
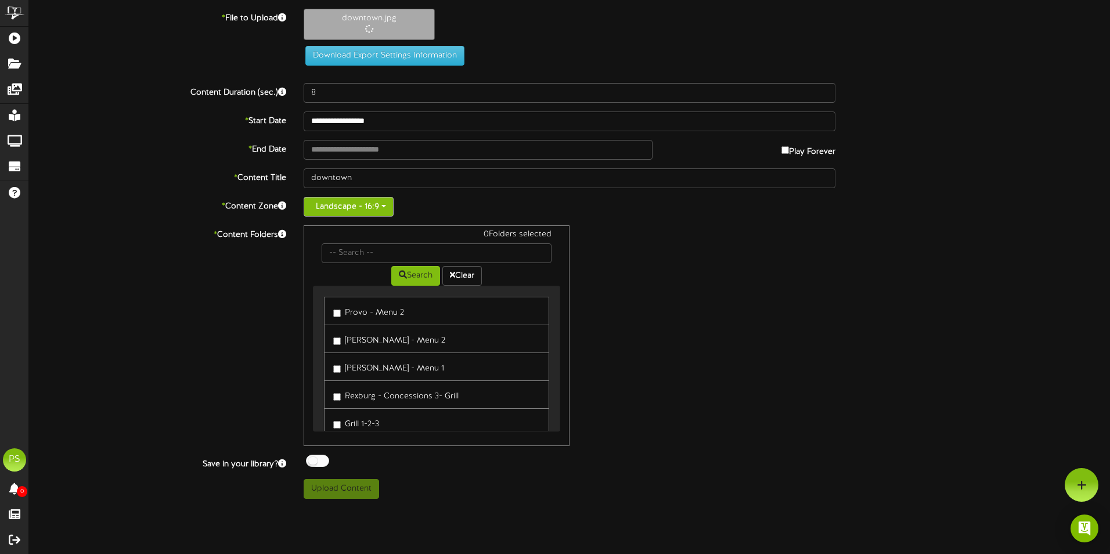
click at [377, 208] on button "Landscape - 16:9" at bounding box center [349, 207] width 90 height 20
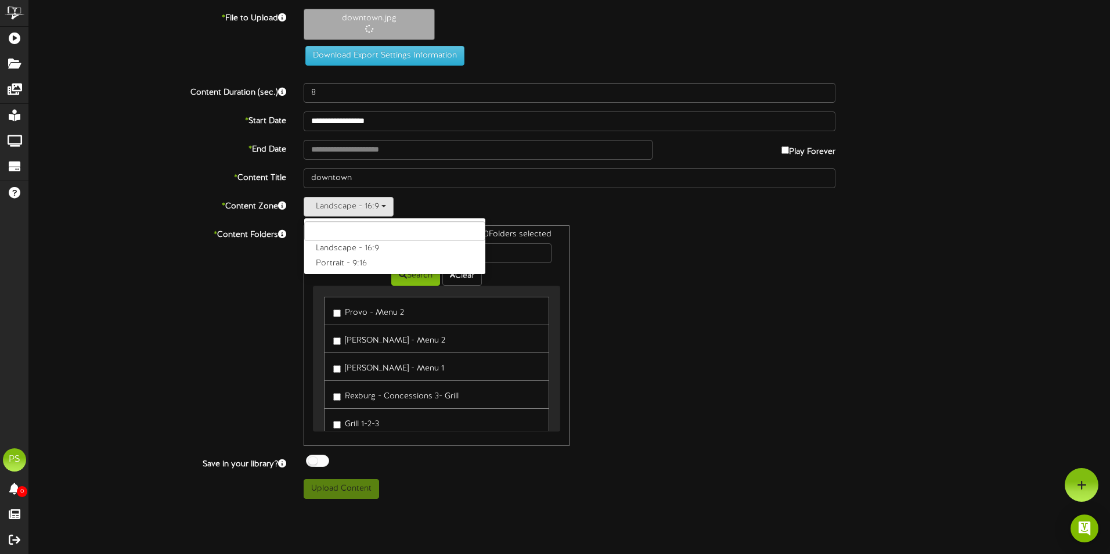
drag, startPoint x: 365, startPoint y: 261, endPoint x: 365, endPoint y: 193, distance: 67.9
click at [365, 261] on label "Portrait - 9:16" at bounding box center [394, 263] width 181 height 15
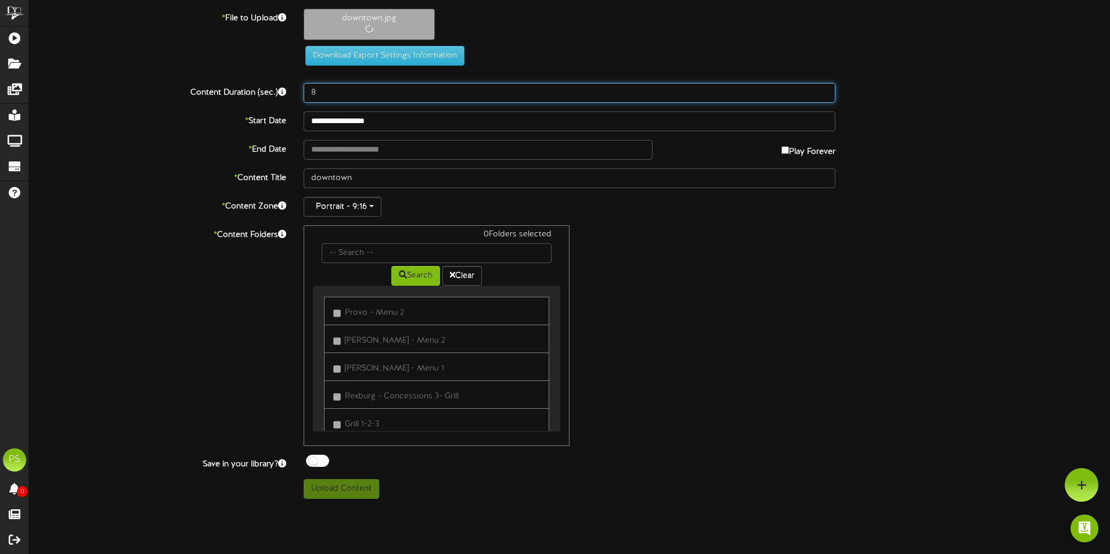
click at [364, 96] on input "8" at bounding box center [570, 93] width 532 height 20
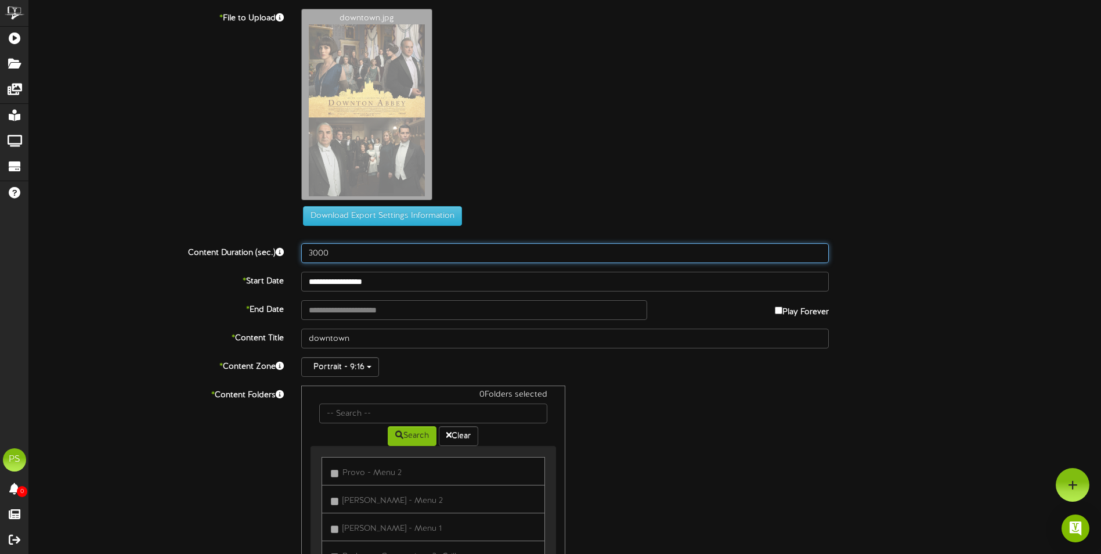
type input "3000"
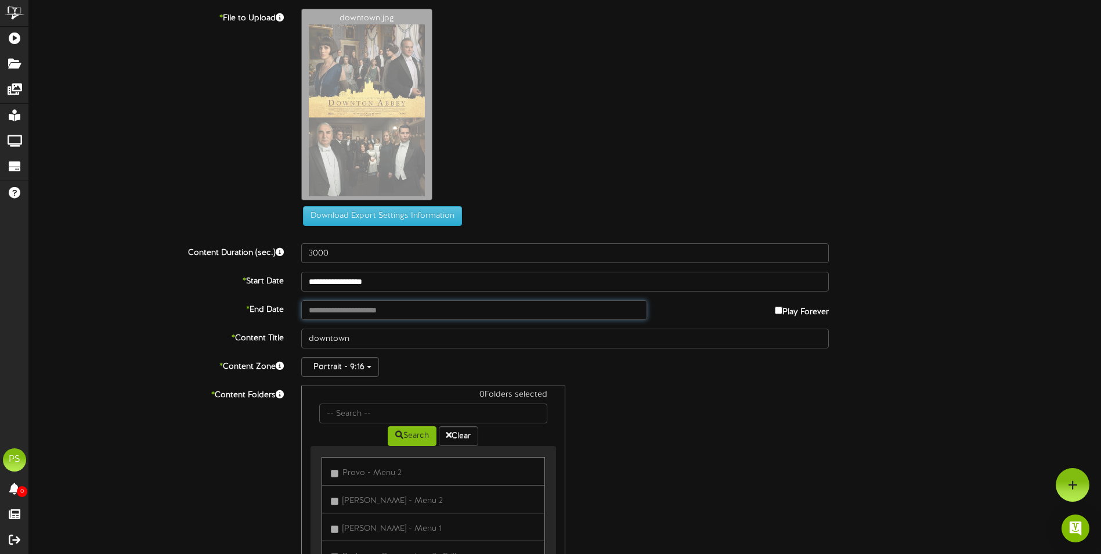
click at [385, 315] on input "text" at bounding box center [474, 310] width 346 height 20
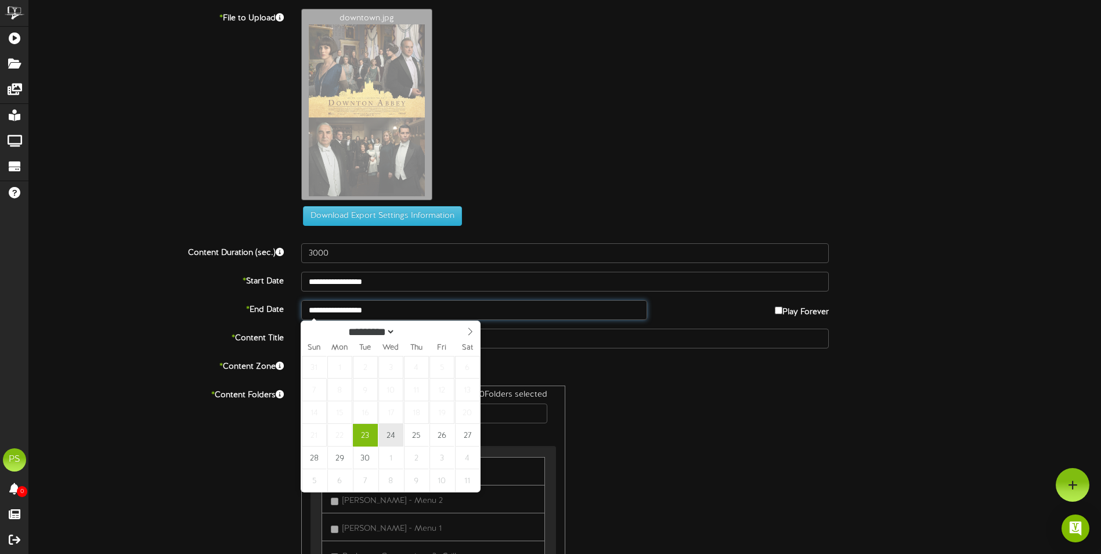
type input "**********"
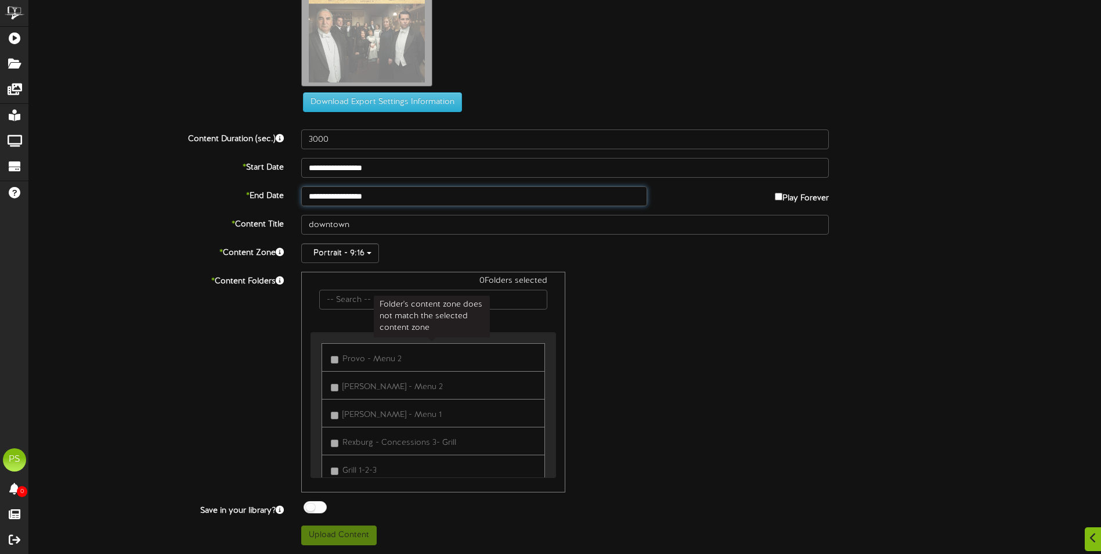
scroll to position [174, 0]
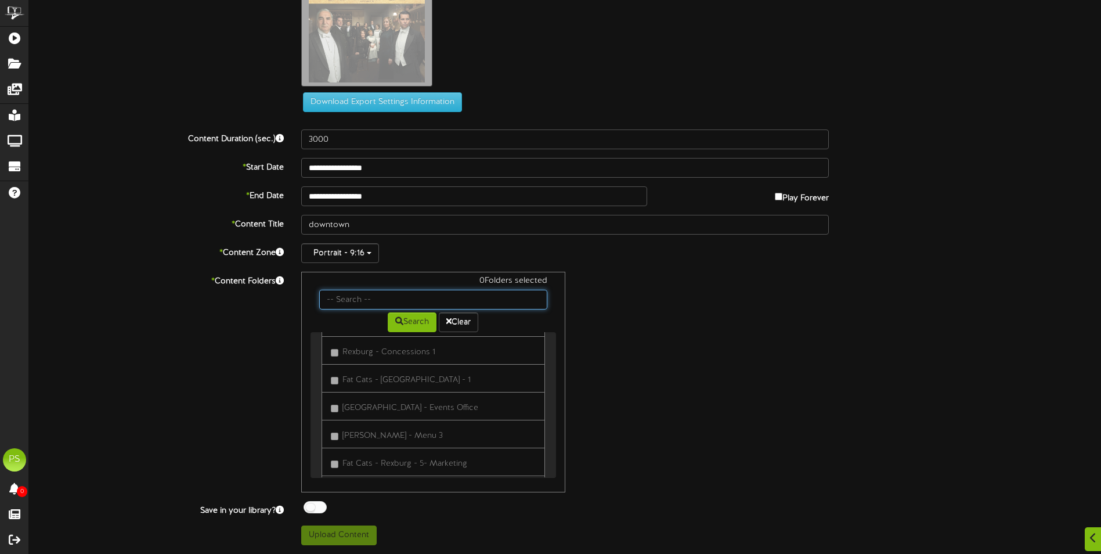
click at [380, 296] on input "text" at bounding box center [433, 300] width 228 height 20
type input "queen creek th"
click at [397, 330] on button "Search" at bounding box center [412, 322] width 49 height 20
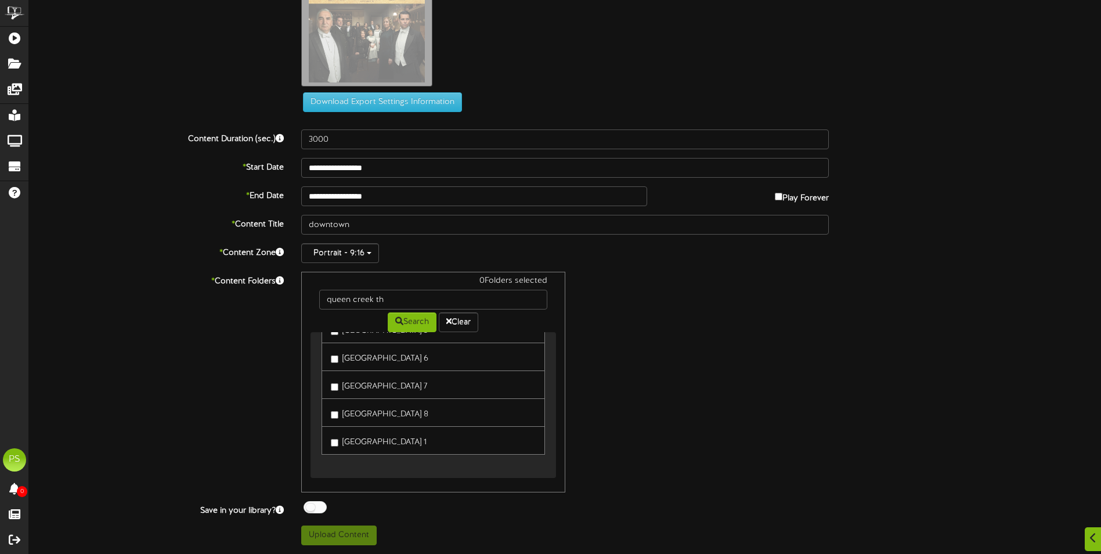
click at [396, 417] on label "[GEOGRAPHIC_DATA] 8" at bounding box center [380, 413] width 98 height 16
click at [372, 529] on button "Upload Content" at bounding box center [338, 535] width 75 height 20
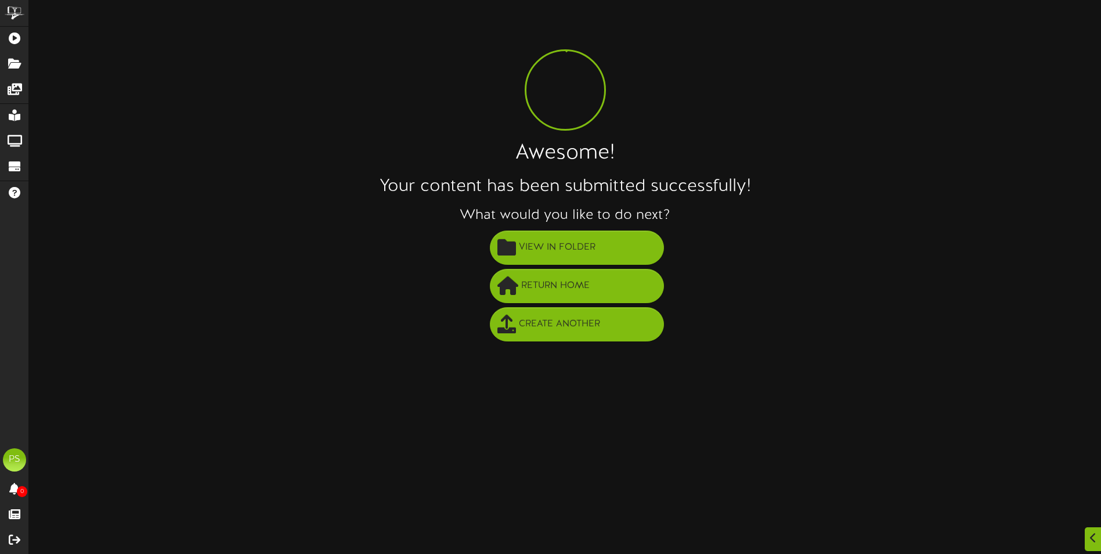
scroll to position [0, 0]
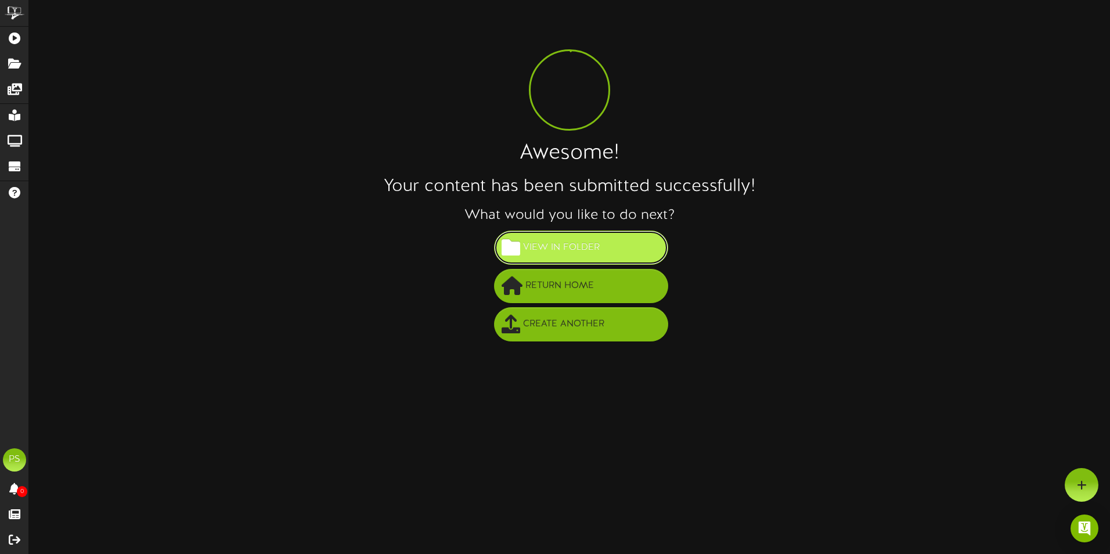
click at [573, 254] on span "View in Folder" at bounding box center [561, 247] width 82 height 19
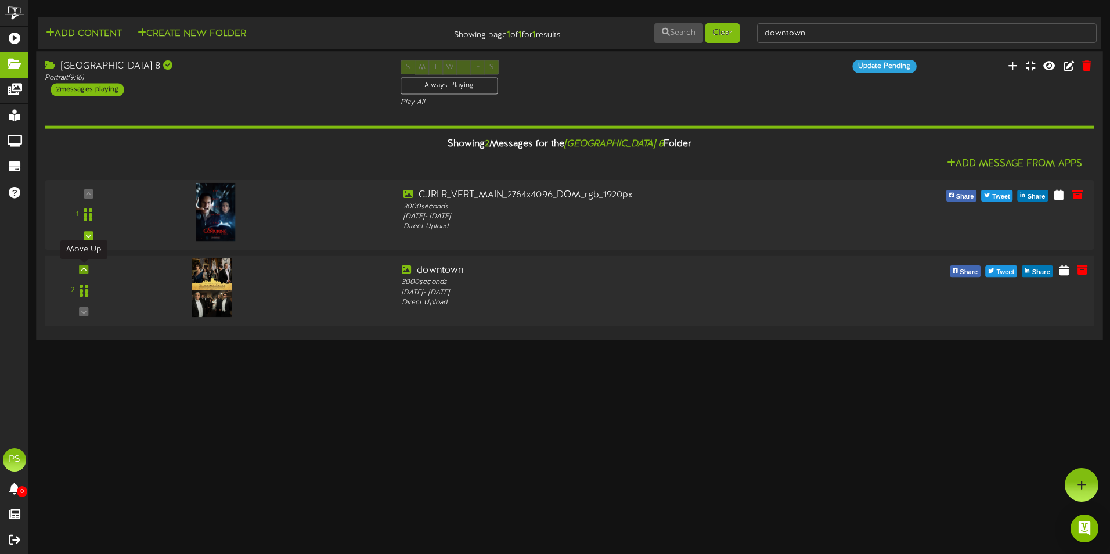
click at [84, 270] on icon at bounding box center [83, 269] width 5 height 6
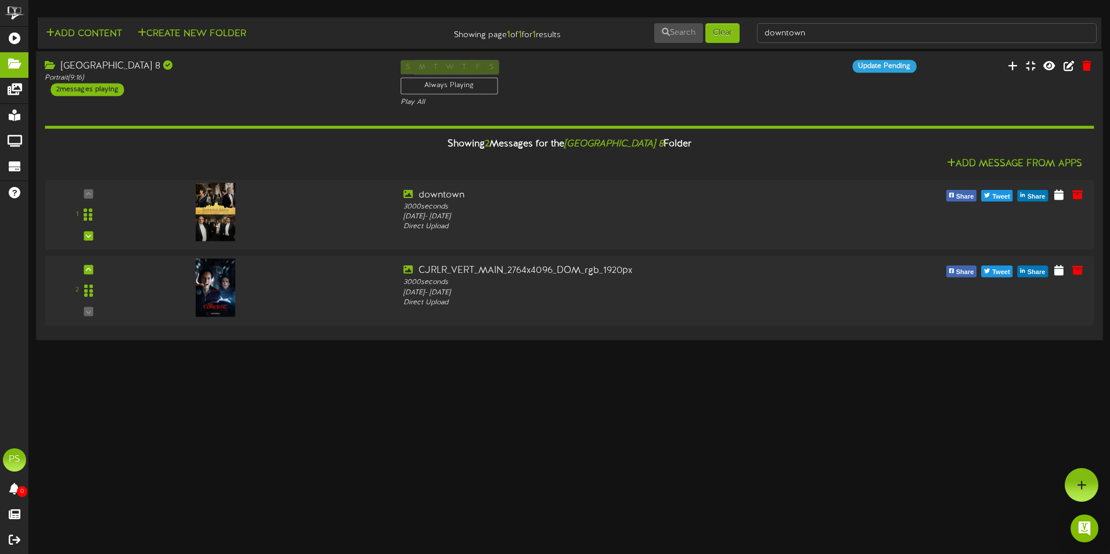
click at [175, 104] on div "Queen Creek Theater 8 Portrait ( 9:16 ) 2 messages playing S M T W T F S Always…" at bounding box center [569, 84] width 1066 height 48
drag, startPoint x: 819, startPoint y: 26, endPoint x: 703, endPoint y: 49, distance: 118.3
click at [703, 48] on td "Add Content Create New Folder Showing page 1 of 1 for 1 results Search Clear do…" at bounding box center [570, 32] width 1064 height 31
type input "queeb creek th"
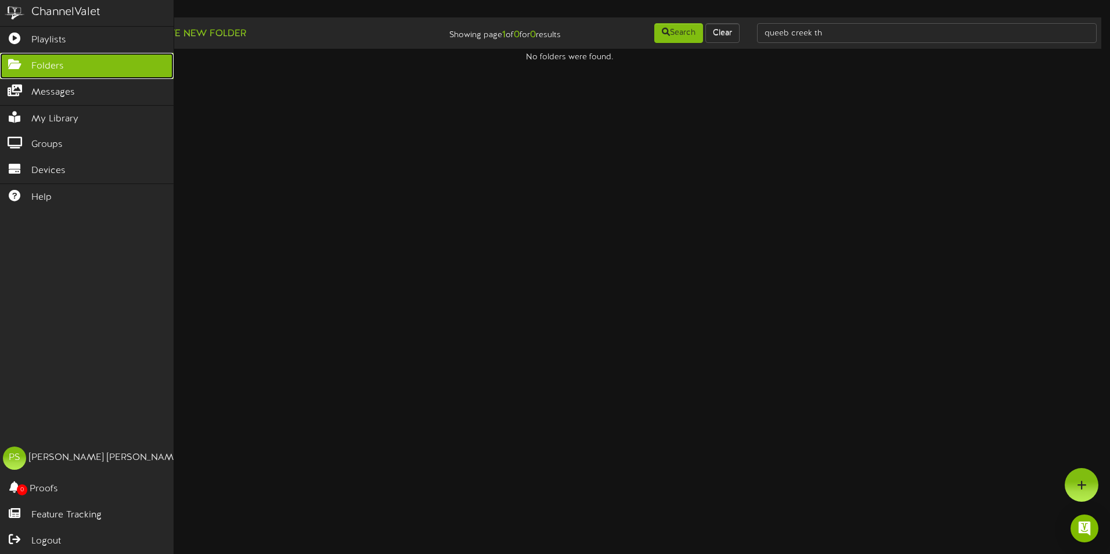
click at [16, 65] on icon at bounding box center [14, 63] width 29 height 9
click at [17, 65] on icon at bounding box center [14, 63] width 29 height 9
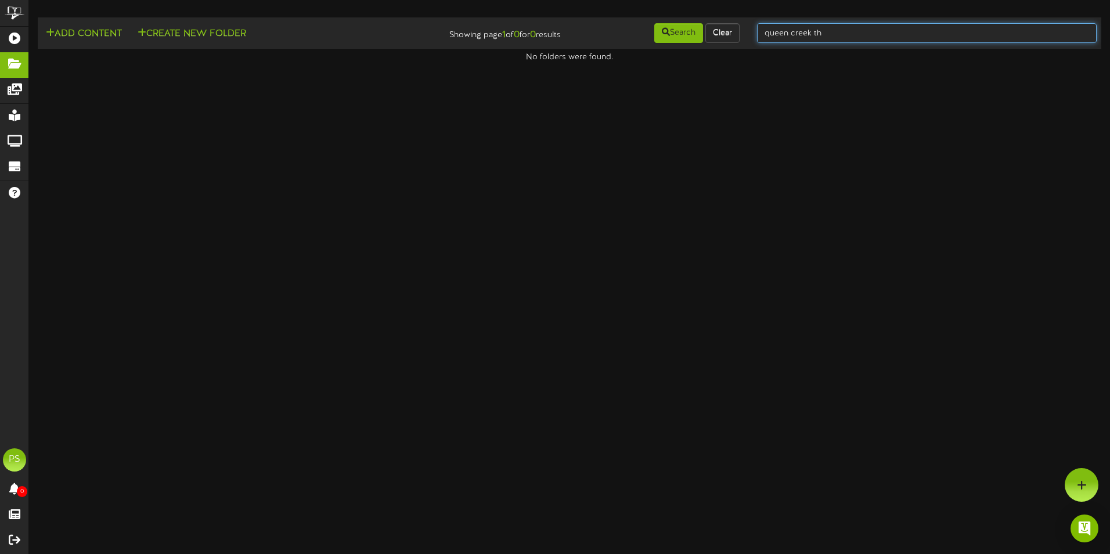
type input "queen creek th"
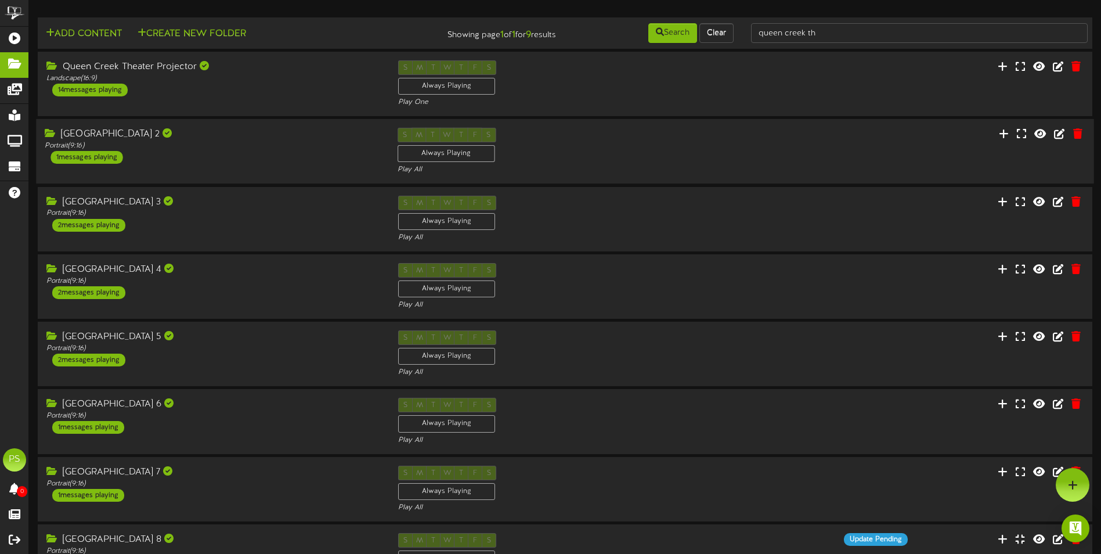
click at [306, 135] on div "[GEOGRAPHIC_DATA] 2" at bounding box center [212, 134] width 335 height 13
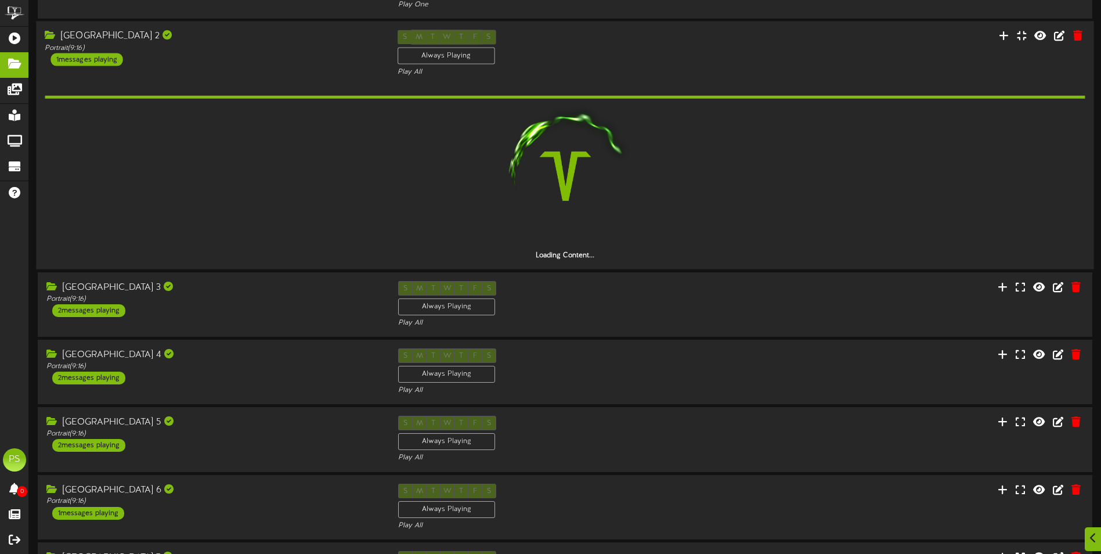
scroll to position [116, 0]
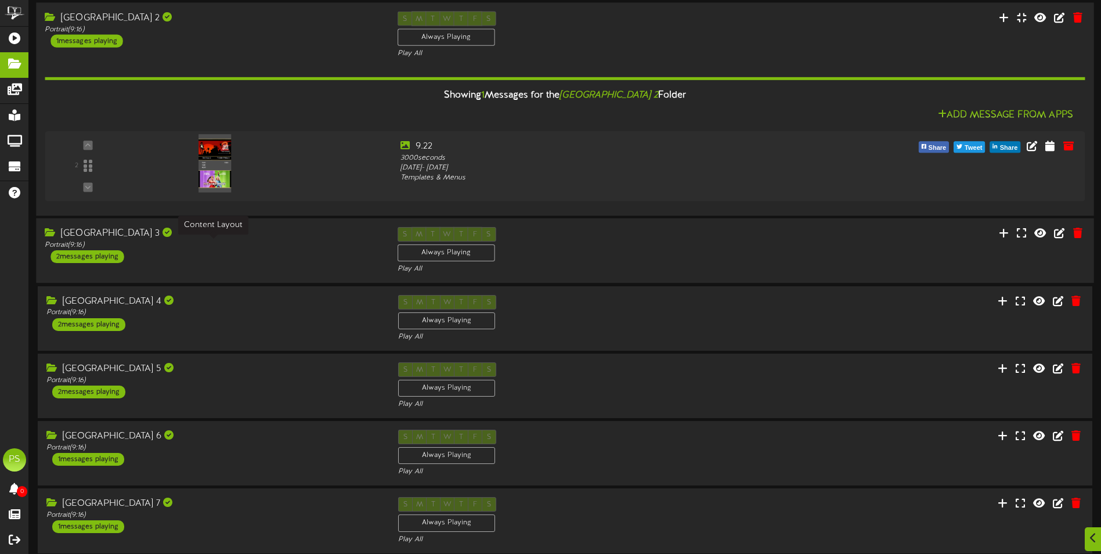
click at [189, 240] on div "Portrait ( 9:16 )" at bounding box center [212, 245] width 335 height 10
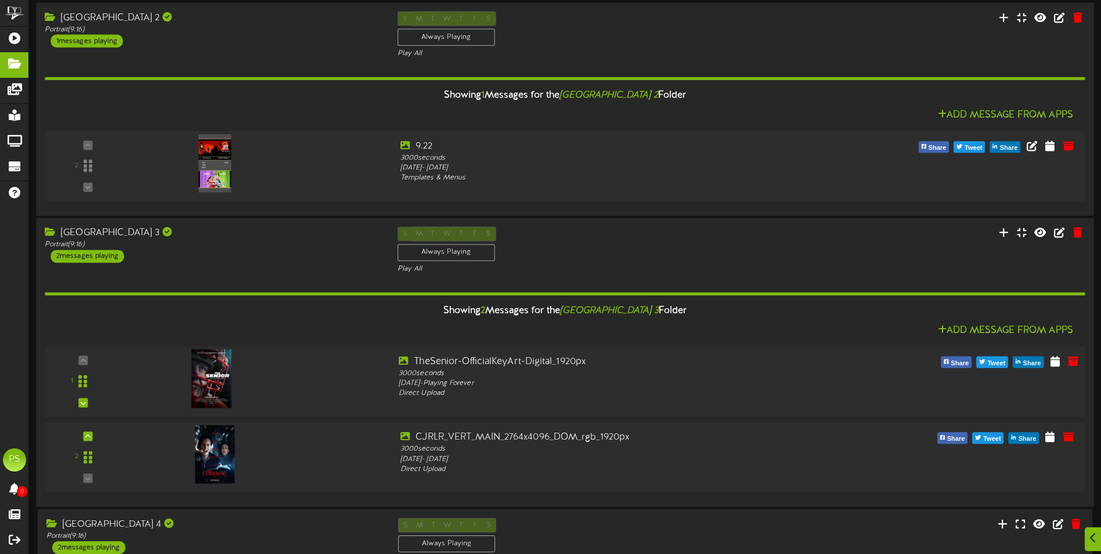
scroll to position [232, 0]
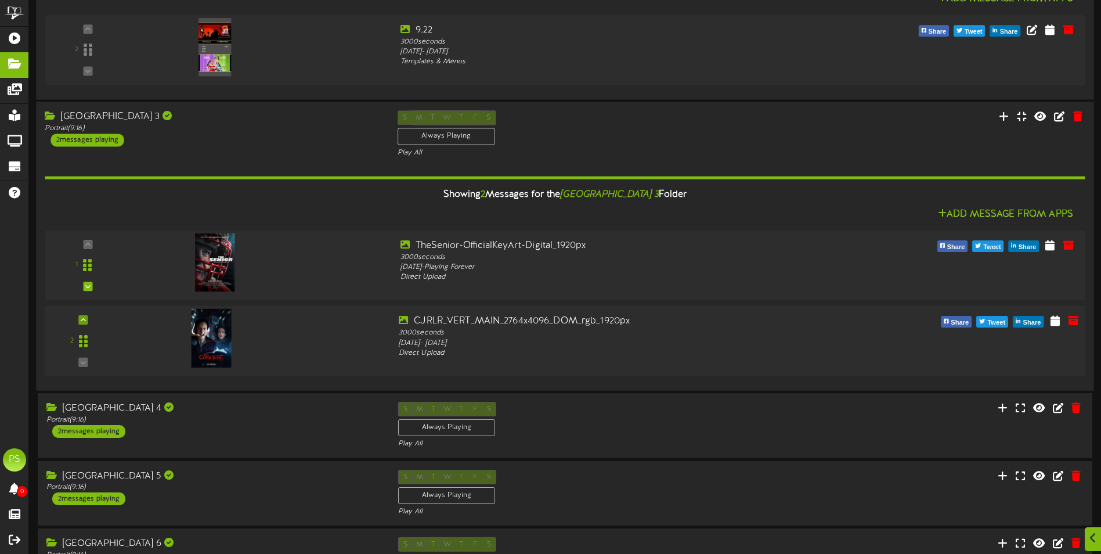
click at [83, 315] on div at bounding box center [83, 319] width 9 height 9
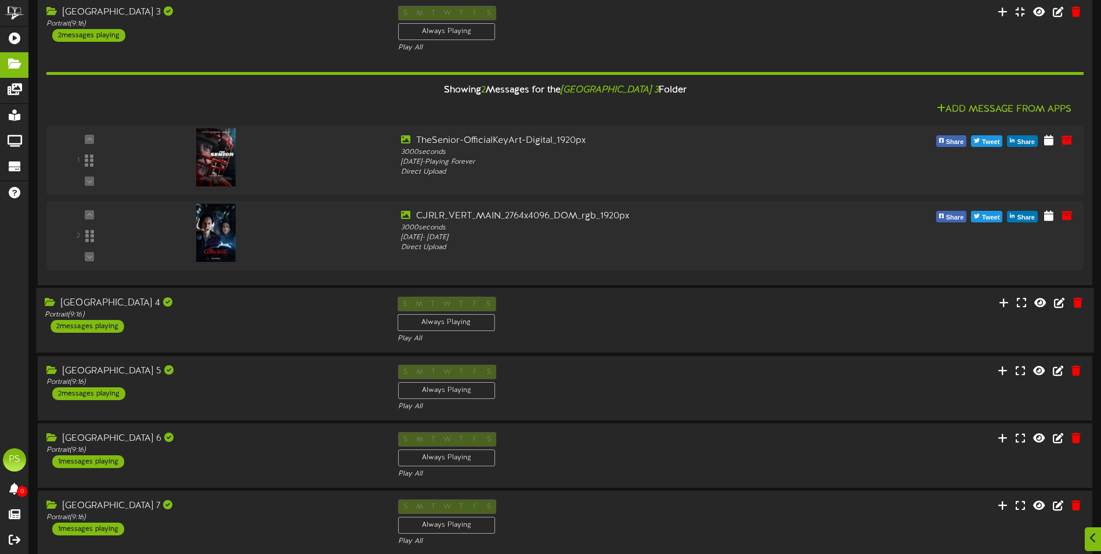
scroll to position [348, 0]
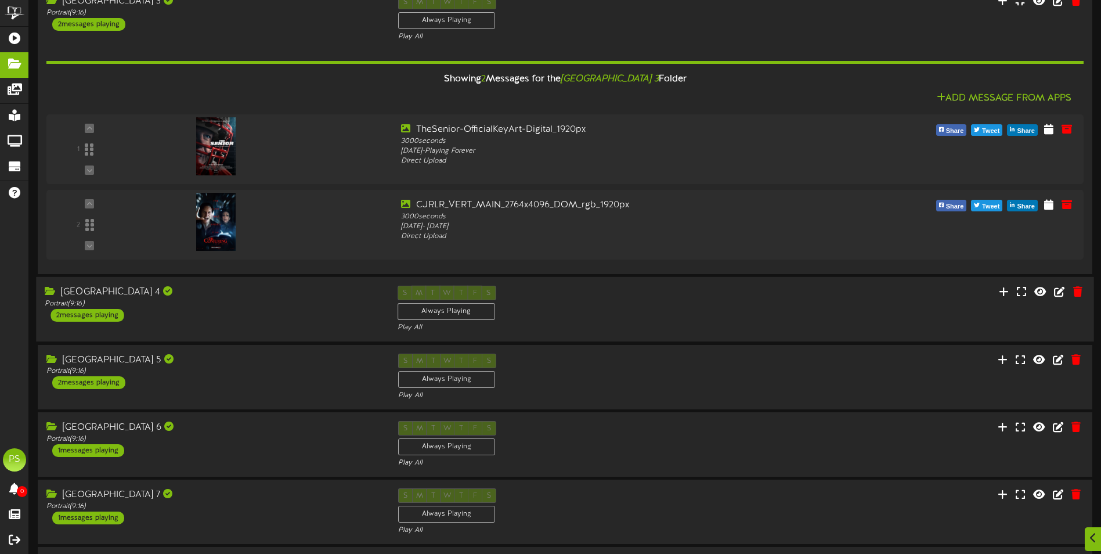
click at [222, 309] on div "Queen Creek Theater 4 Portrait ( 9:16 ) 2 messages playing" at bounding box center [212, 304] width 352 height 36
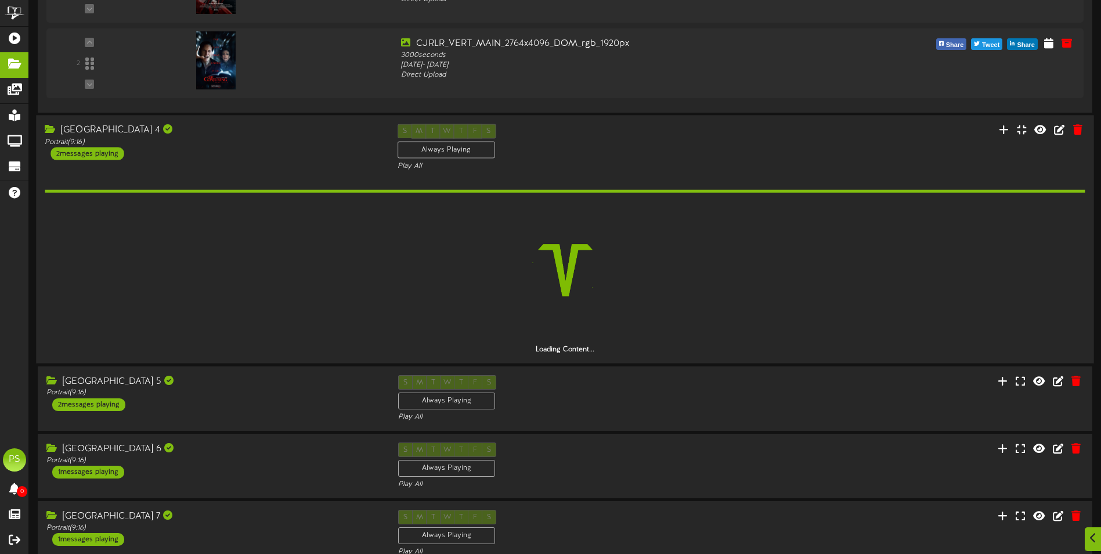
scroll to position [447, 0]
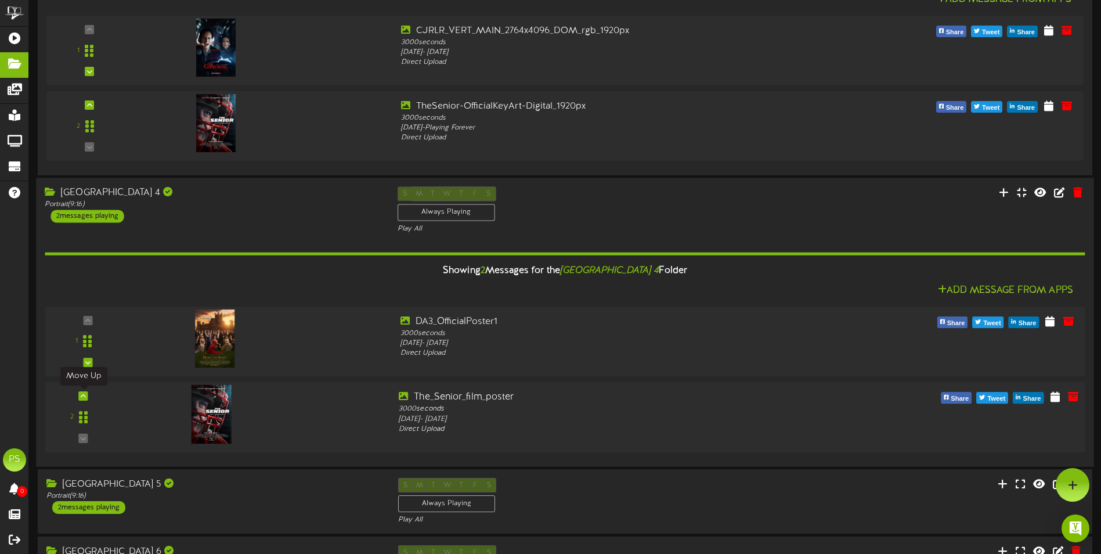
click at [89, 391] on div "2" at bounding box center [84, 417] width 70 height 53
click at [80, 397] on div at bounding box center [83, 395] width 9 height 9
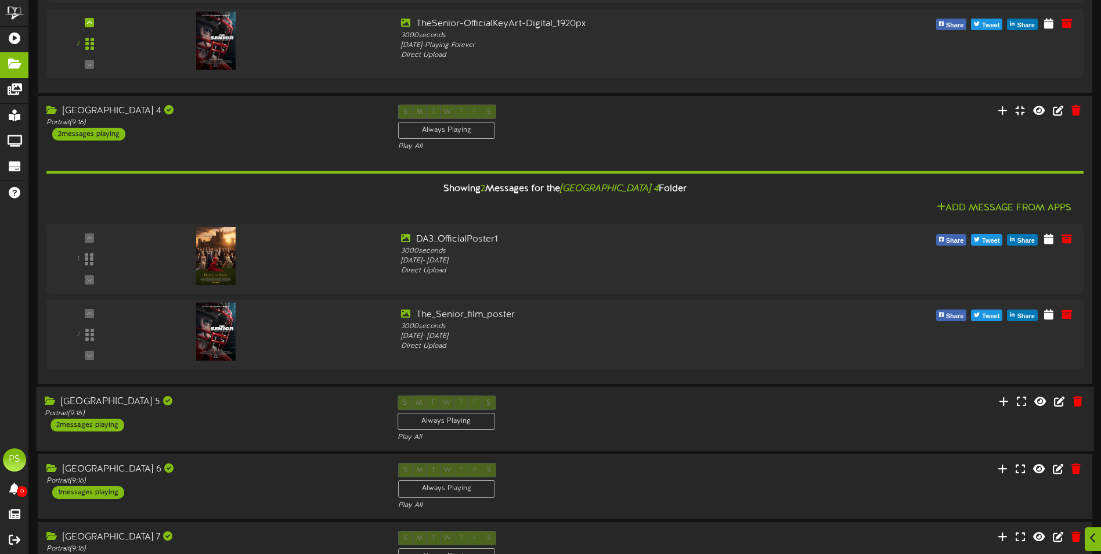
scroll to position [621, 0]
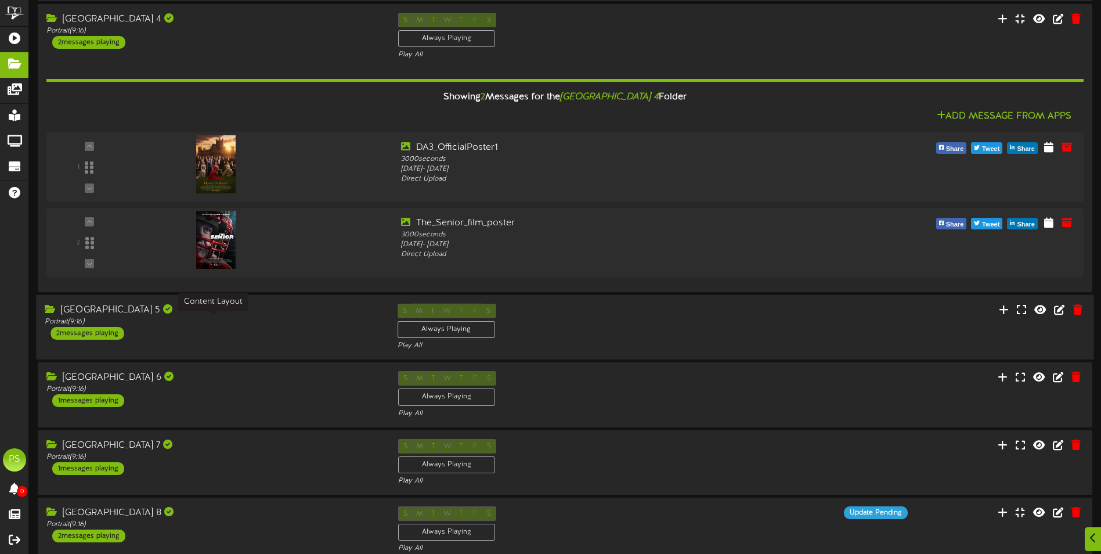
click at [184, 326] on div "Portrait ( 9:16 )" at bounding box center [212, 322] width 335 height 10
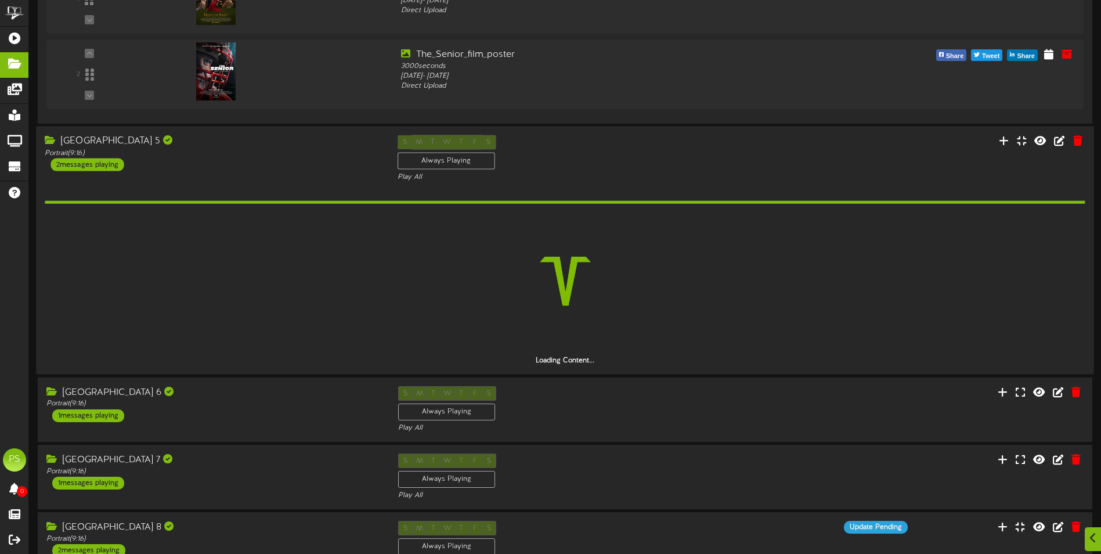
scroll to position [720, 0]
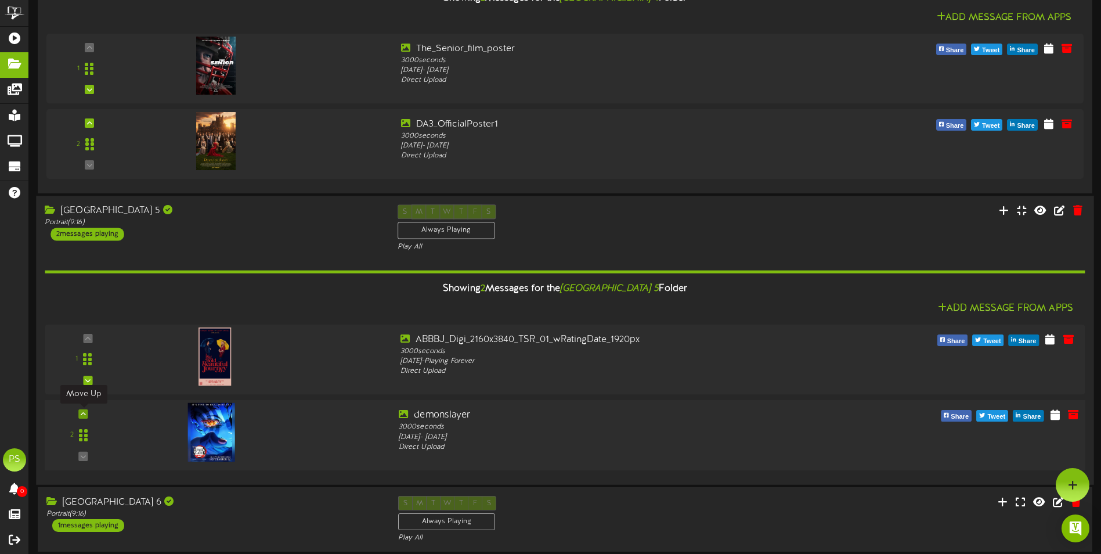
click at [84, 413] on icon at bounding box center [83, 414] width 5 height 6
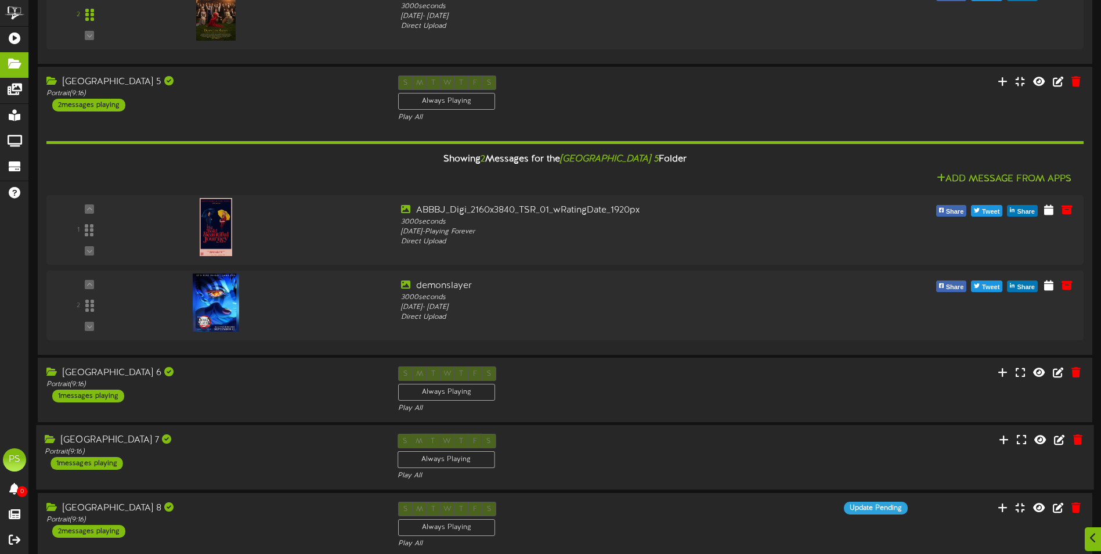
scroll to position [894, 0]
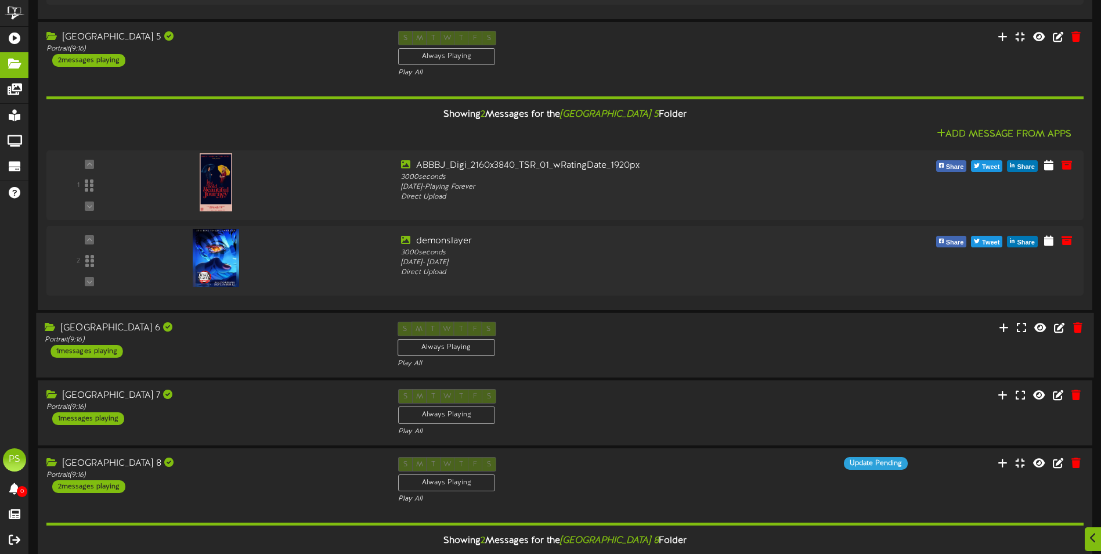
click at [208, 356] on div "Queen Creek Theater 6 Portrait ( 9:16 ) 1 messages playing" at bounding box center [212, 340] width 352 height 36
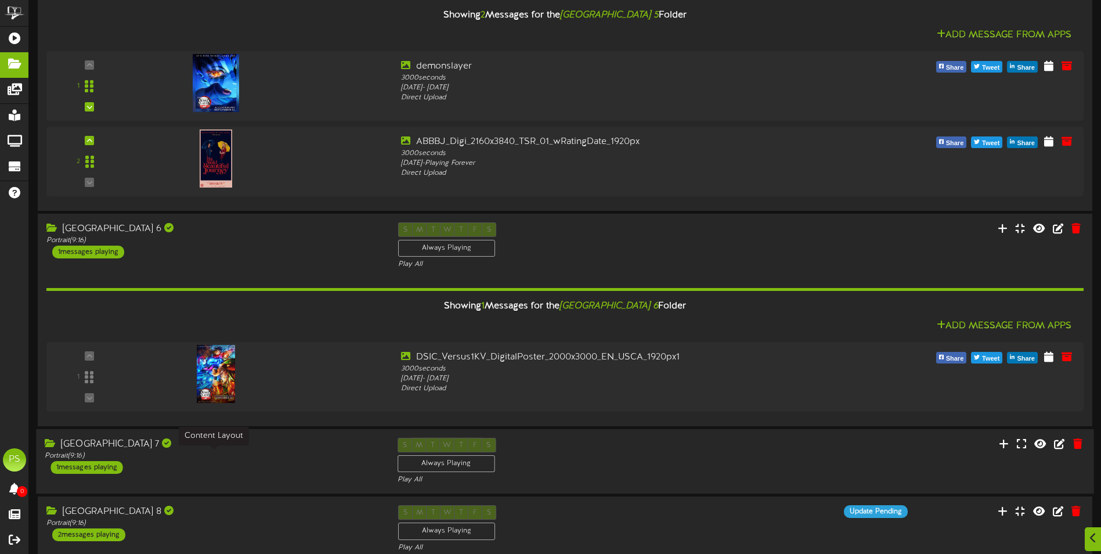
scroll to position [1109, 0]
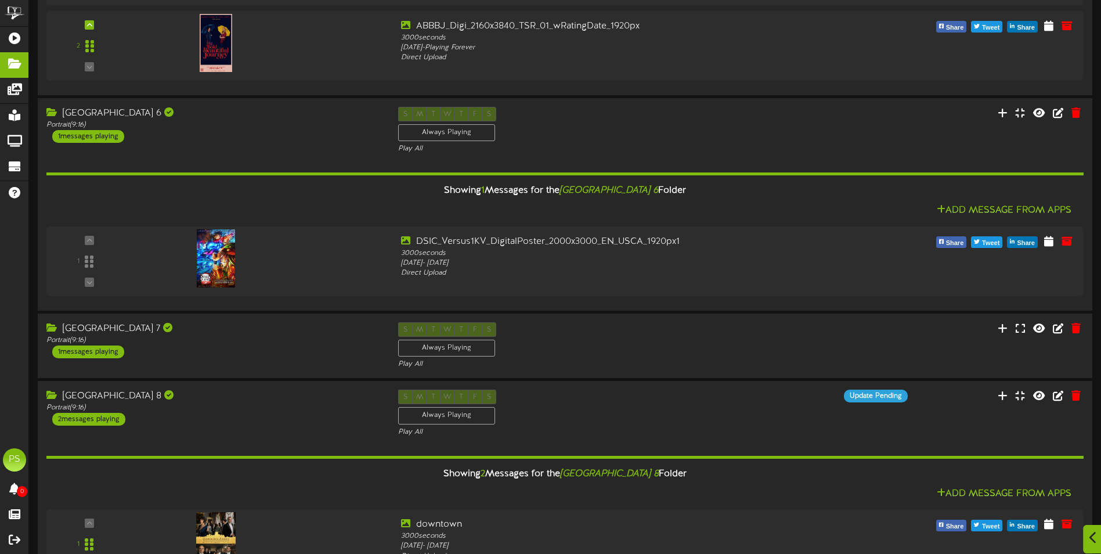
click at [1090, 536] on icon at bounding box center [1094, 537] width 8 height 13
click at [1079, 477] on div at bounding box center [1073, 485] width 34 height 34
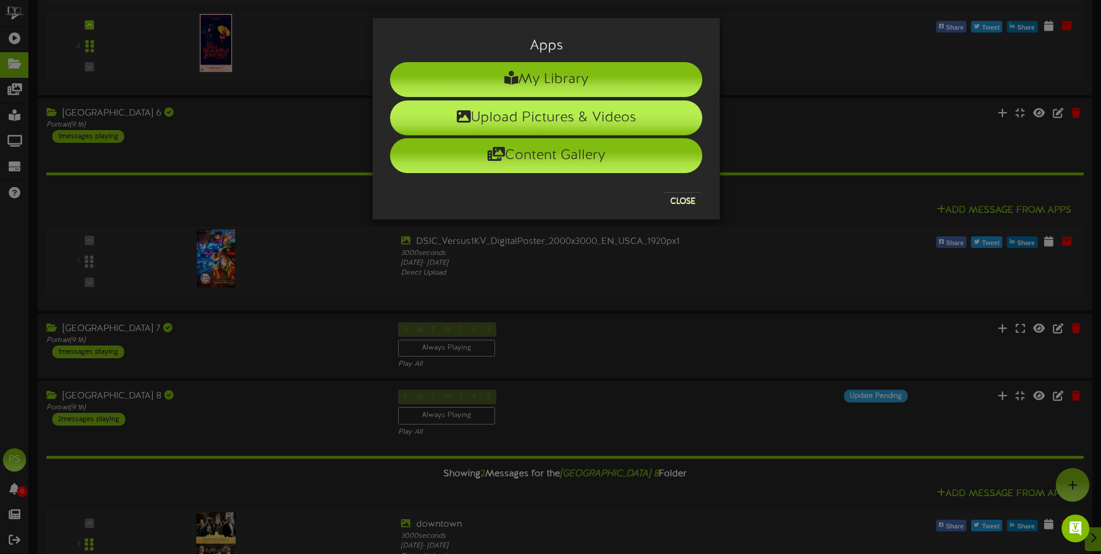
click at [607, 110] on li "Upload Pictures & Videos" at bounding box center [546, 117] width 312 height 35
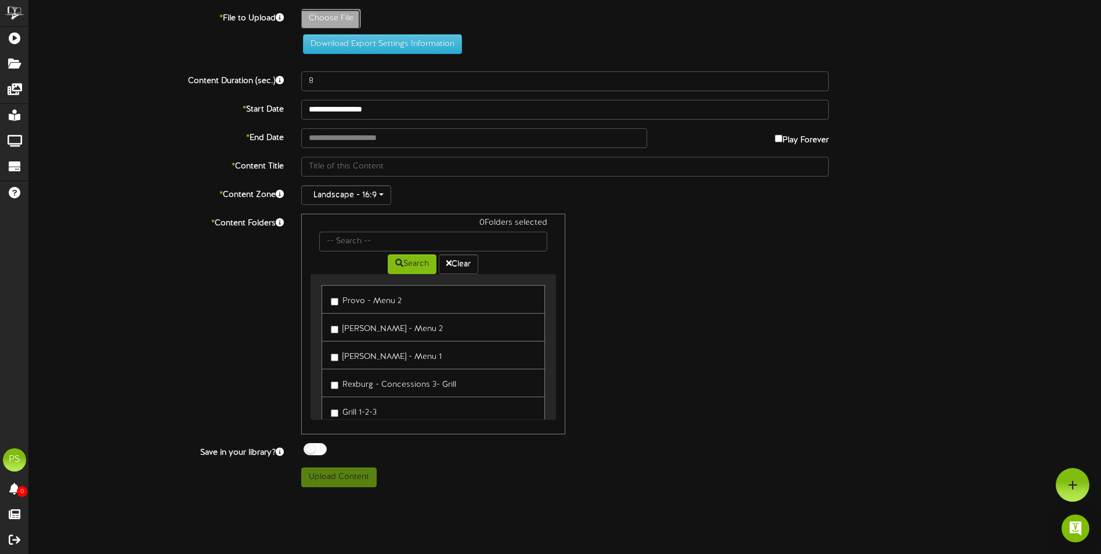
type input "**********"
type input "ABBBJ_Digi_2160x3840_TSR_01_wRatingDate_1920px"
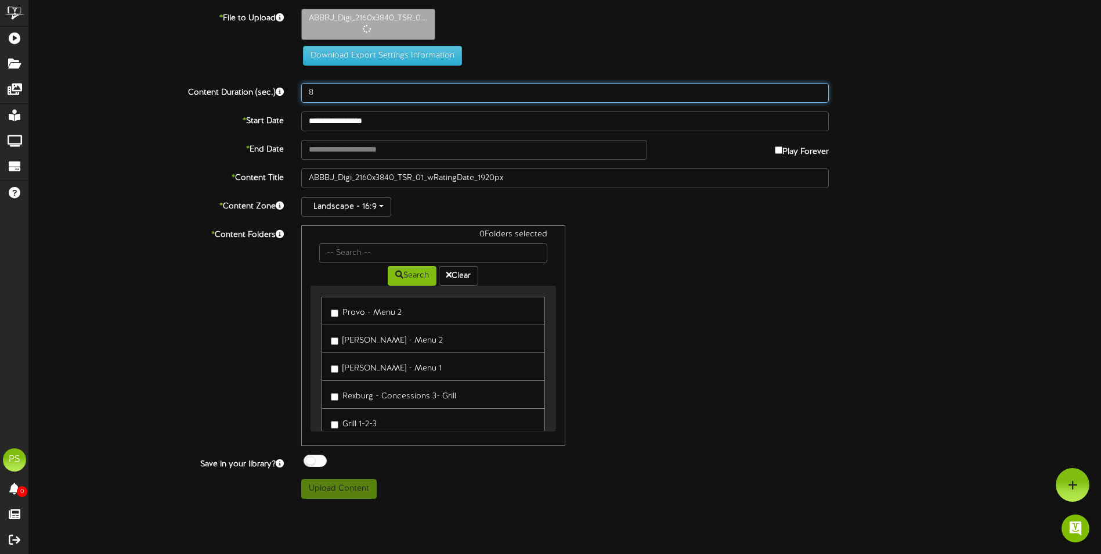
click at [338, 89] on input "8" at bounding box center [565, 93] width 528 height 20
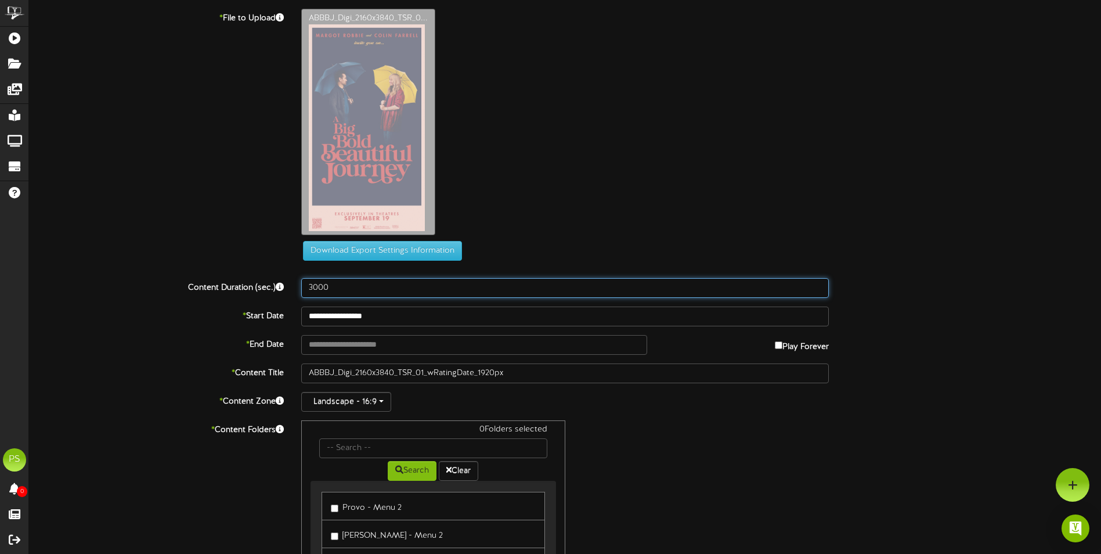
type input "3000"
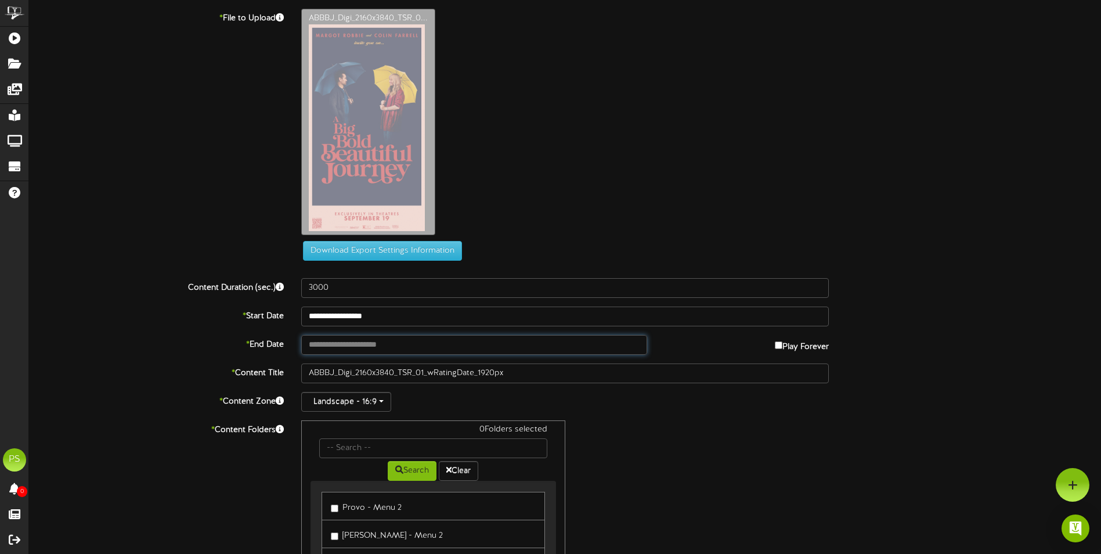
click at [329, 343] on input "text" at bounding box center [474, 345] width 346 height 20
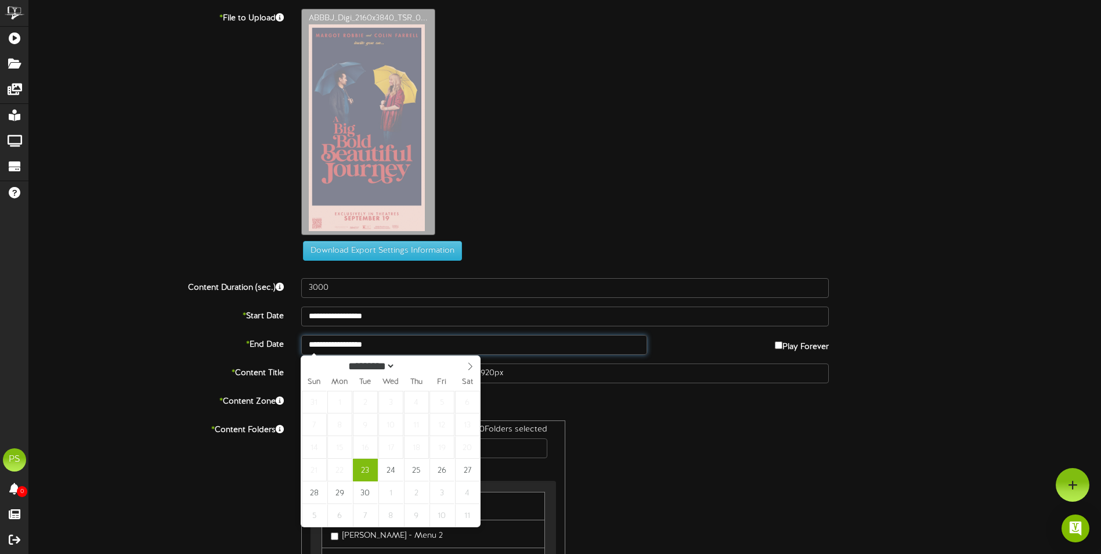
type input "**********"
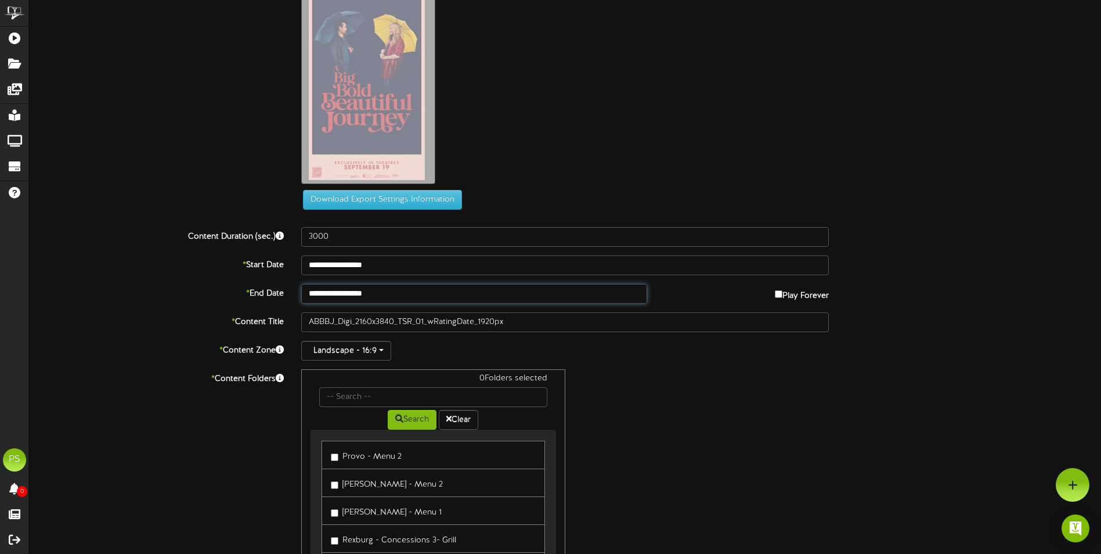
scroll to position [116, 0]
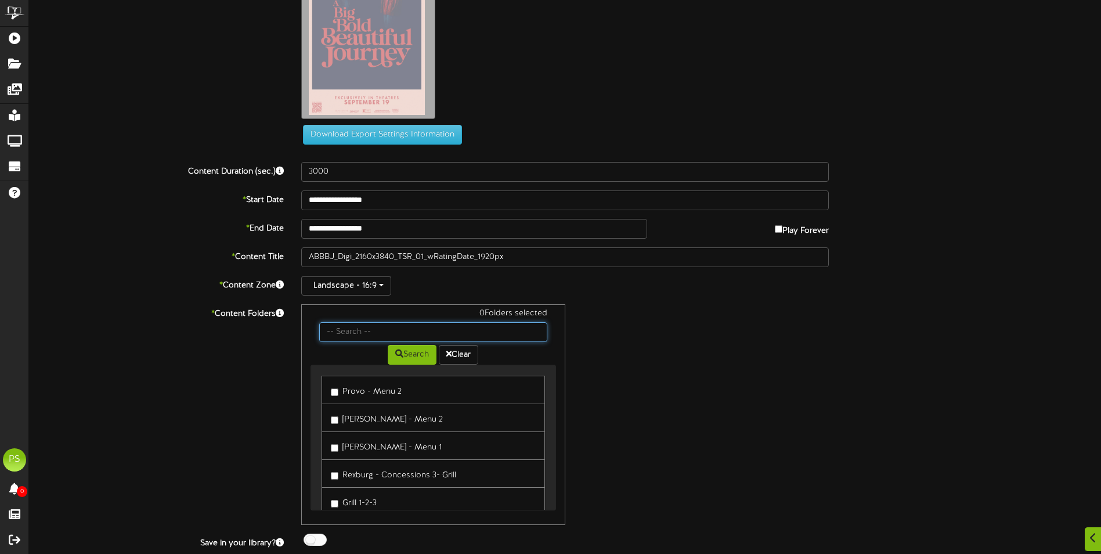
click at [361, 336] on input "text" at bounding box center [433, 332] width 228 height 20
type input "queen creek th"
click at [390, 361] on button "Search" at bounding box center [412, 355] width 49 height 20
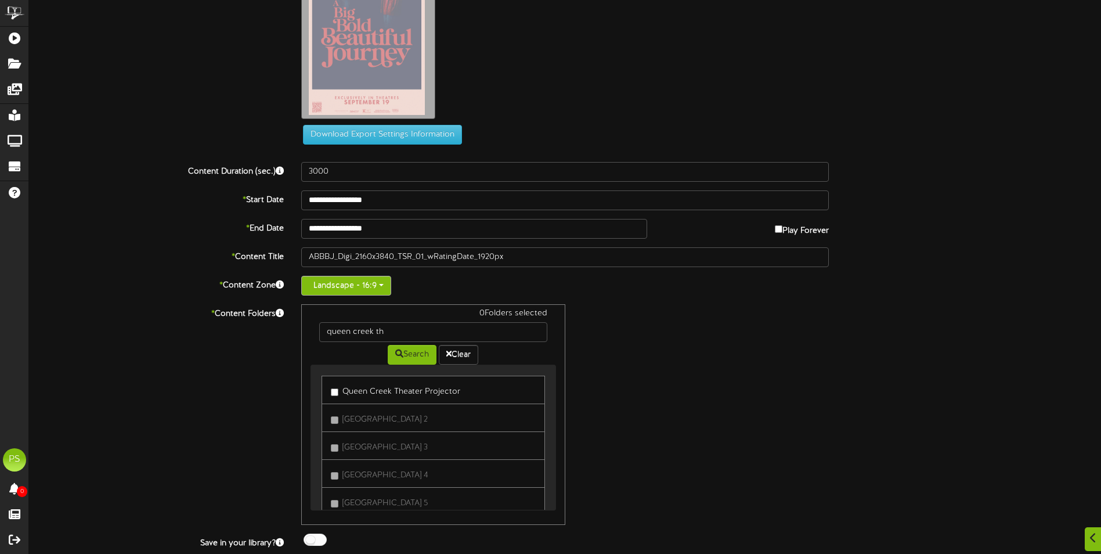
click at [372, 284] on button "Landscape - 16:9" at bounding box center [346, 286] width 90 height 20
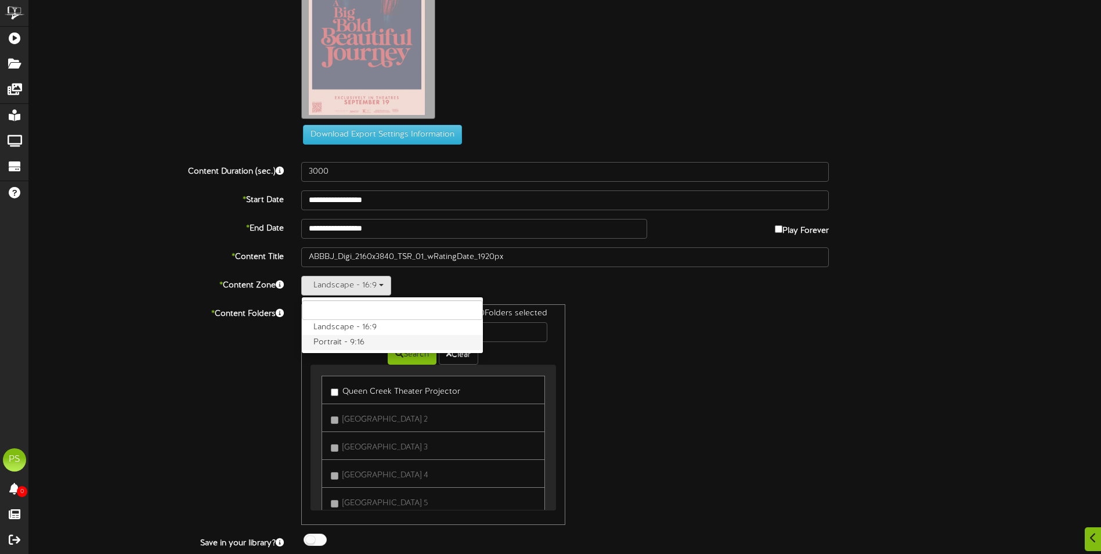
click at [378, 344] on label "Portrait - 9:16" at bounding box center [392, 342] width 181 height 15
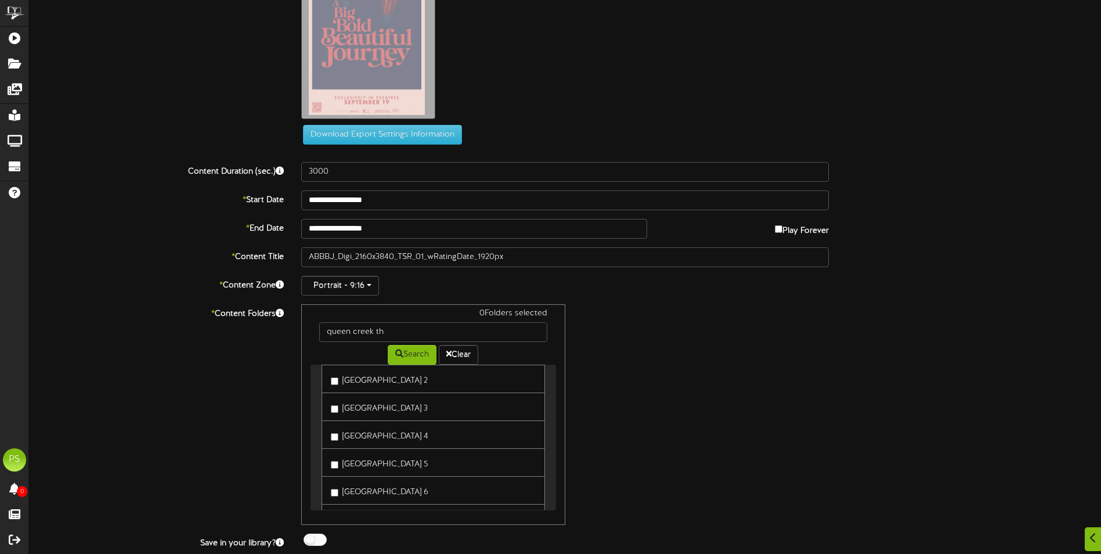
scroll to position [58, 0]
click at [415, 468] on label "[GEOGRAPHIC_DATA] 6" at bounding box center [380, 471] width 98 height 16
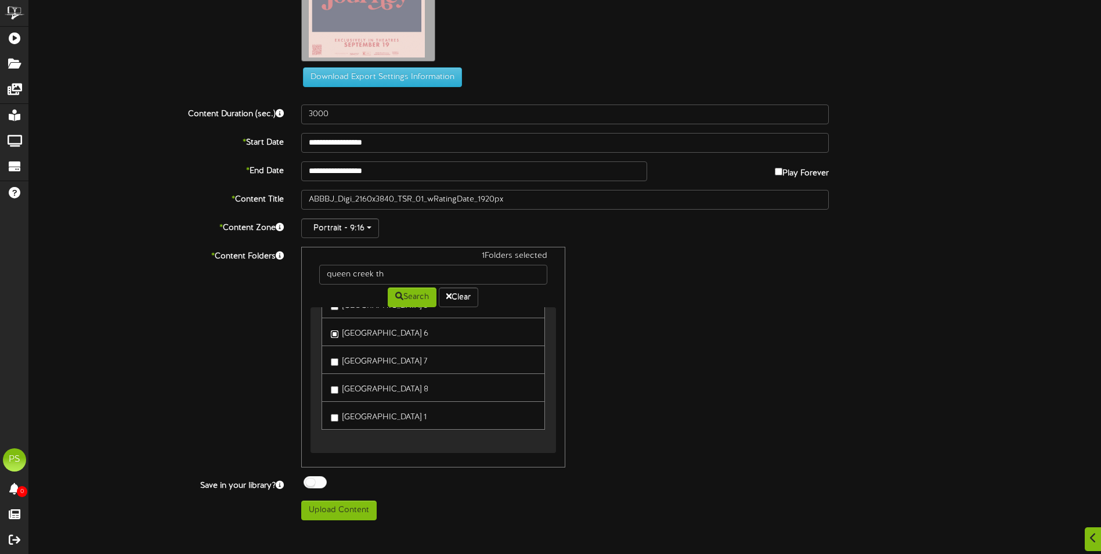
scroll to position [174, 0]
click at [362, 510] on button "Upload Content" at bounding box center [338, 510] width 75 height 20
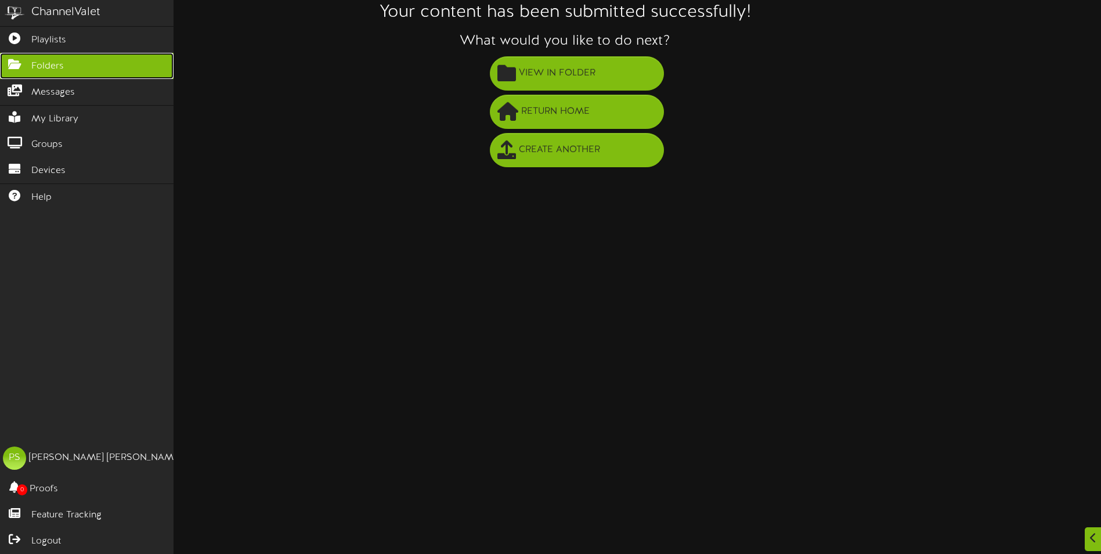
click at [24, 70] on link "Folders" at bounding box center [87, 66] width 174 height 26
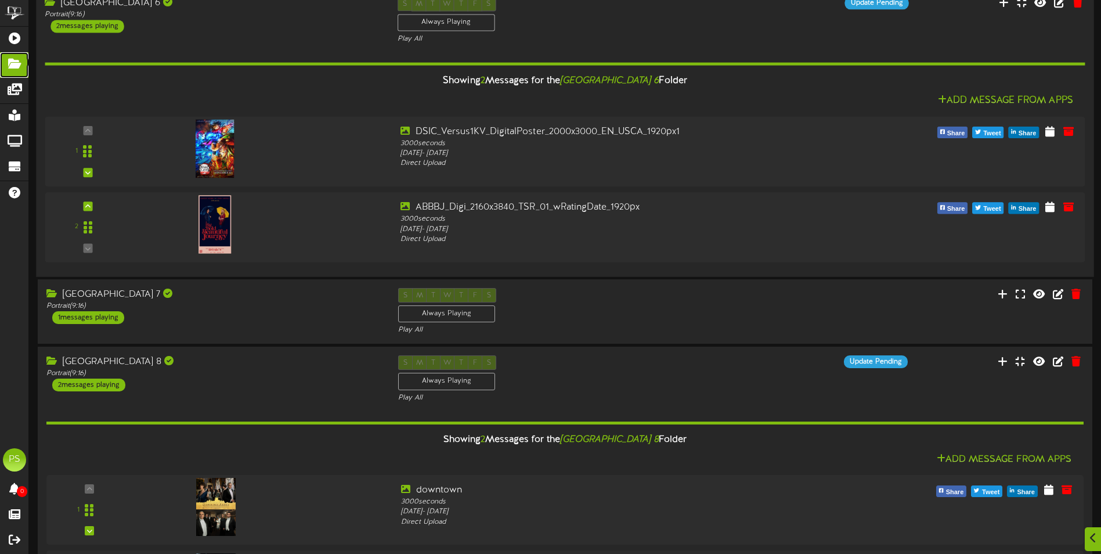
scroll to position [1219, 0]
click at [86, 204] on icon at bounding box center [83, 206] width 5 height 6
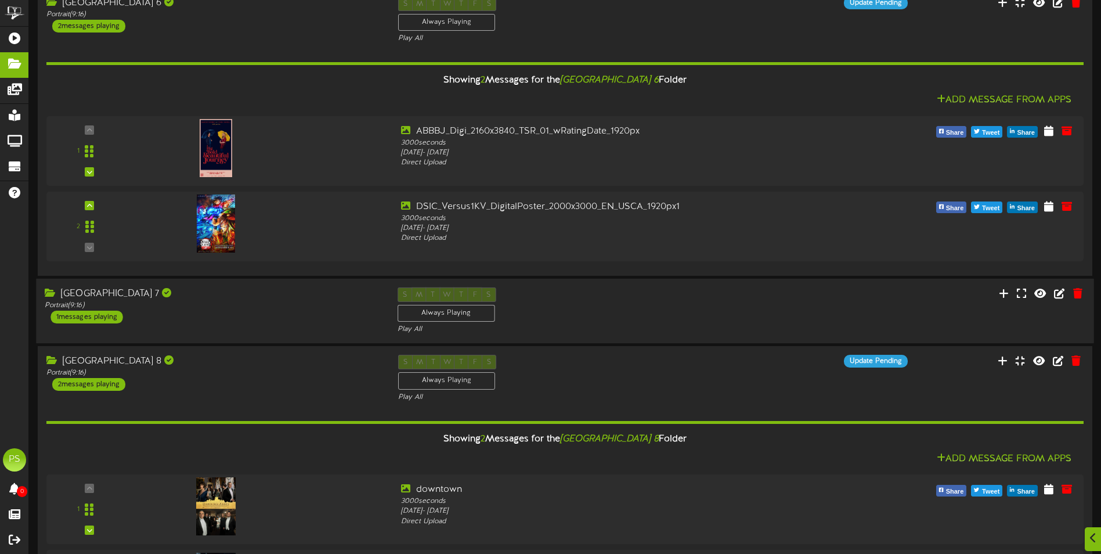
click at [253, 313] on div "Queen Creek Theater 7 Portrait ( 9:16 ) 1 messages playing" at bounding box center [212, 305] width 352 height 36
